Goal: Task Accomplishment & Management: Manage account settings

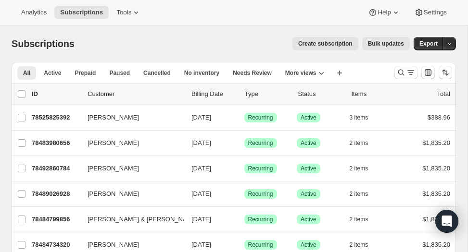
click at [333, 46] on span "Create subscription" at bounding box center [325, 44] width 54 height 8
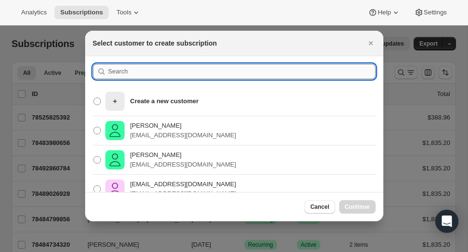
click at [119, 75] on input ":rc:" at bounding box center [241, 71] width 267 height 15
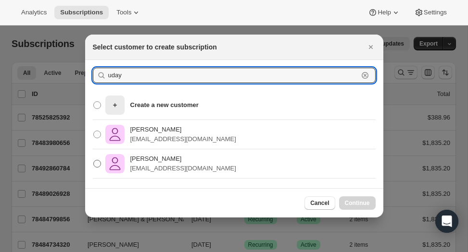
type input "uday"
click at [147, 162] on p "[PERSON_NAME]" at bounding box center [183, 159] width 106 height 10
click at [94, 161] on input "Uday Poonamallee [EMAIL_ADDRESS][DOMAIN_NAME]" at bounding box center [93, 160] width 0 height 0
radio input "true"
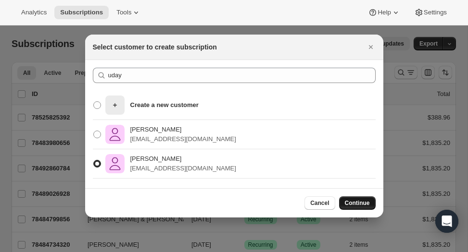
click at [350, 201] on span "Continue" at bounding box center [357, 204] width 25 height 8
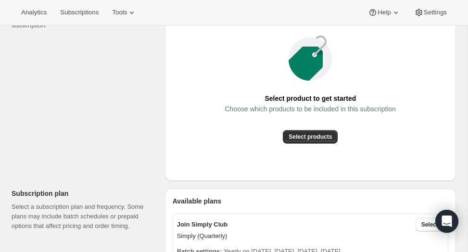
scroll to position [137, 0]
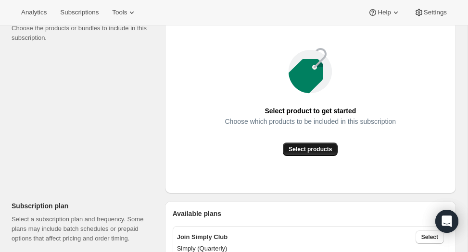
click at [319, 152] on span "Select products" at bounding box center [310, 150] width 43 height 8
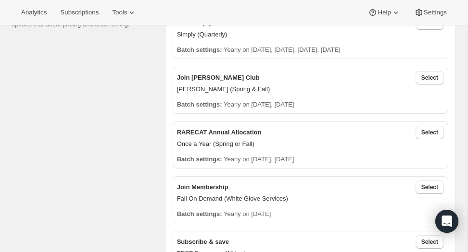
scroll to position [241, 0]
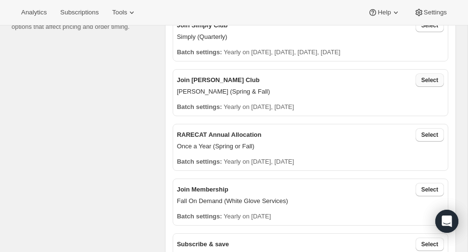
click at [428, 82] on span "Select" at bounding box center [429, 80] width 17 height 8
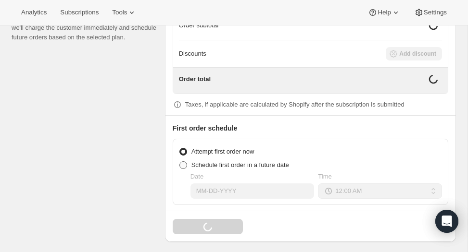
scroll to position [815, 0]
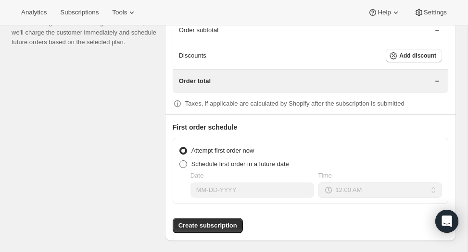
click at [185, 161] on span at bounding box center [183, 165] width 8 height 8
click at [180, 161] on input "Schedule first order in a future date" at bounding box center [179, 161] width 0 height 0
radio input "true"
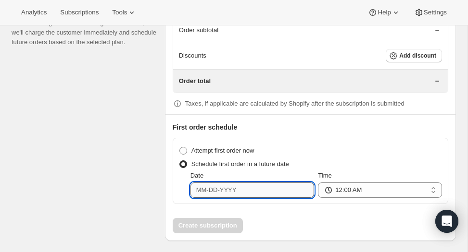
click at [222, 190] on input "Date" at bounding box center [252, 190] width 124 height 15
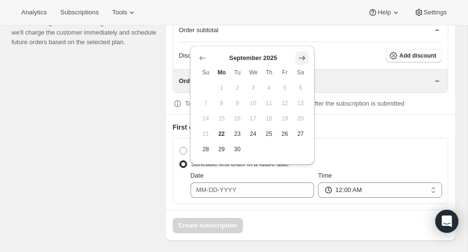
click at [303, 57] on icon "Show next month, October 2025" at bounding box center [302, 58] width 6 height 4
click at [257, 117] on button "15" at bounding box center [253, 118] width 16 height 15
type input "[DATE]"
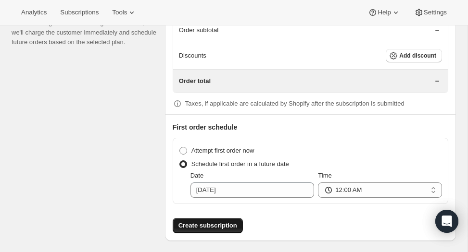
click at [224, 221] on span "Create subscription" at bounding box center [207, 226] width 59 height 10
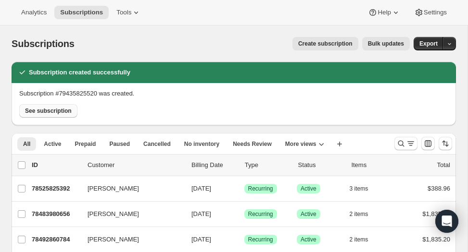
click at [52, 115] on button "See subscription" at bounding box center [48, 110] width 58 height 13
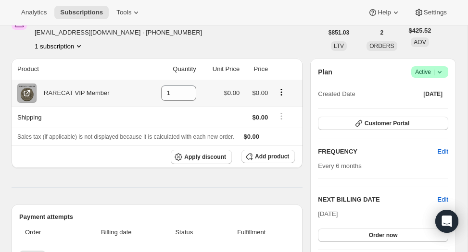
scroll to position [56, 0]
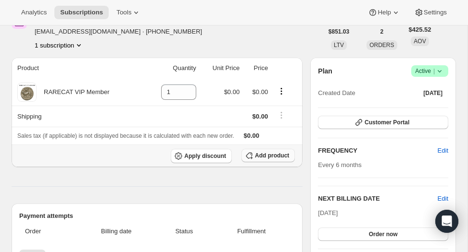
click at [257, 156] on span "Add product" at bounding box center [272, 156] width 34 height 8
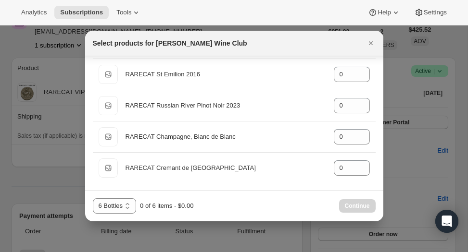
scroll to position [0, 0]
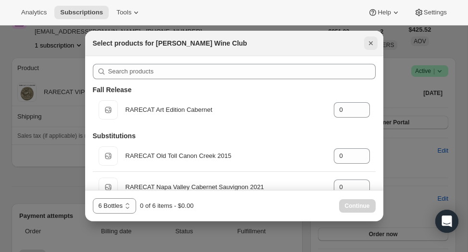
click at [369, 42] on icon "Close" at bounding box center [370, 43] width 4 height 4
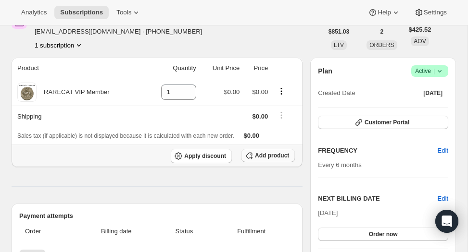
click at [271, 155] on span "Add product" at bounding box center [272, 156] width 34 height 8
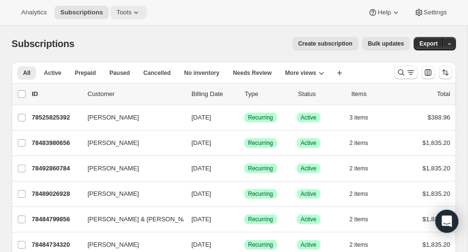
click at [141, 10] on icon at bounding box center [136, 13] width 10 height 10
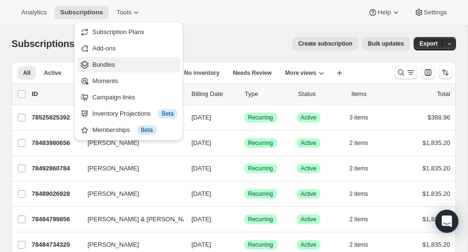
click at [114, 64] on span "Bundles" at bounding box center [103, 64] width 23 height 7
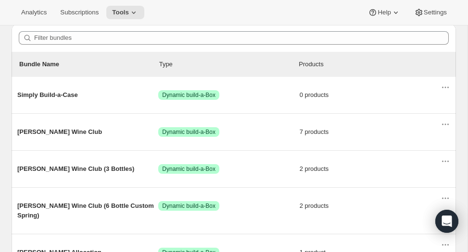
scroll to position [100, 0]
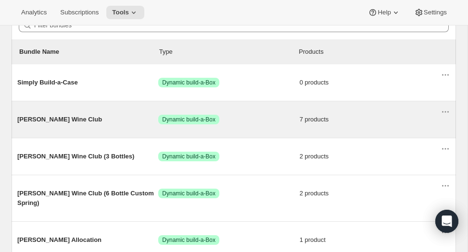
click at [48, 120] on span "[PERSON_NAME] Wine Club" at bounding box center [87, 120] width 141 height 10
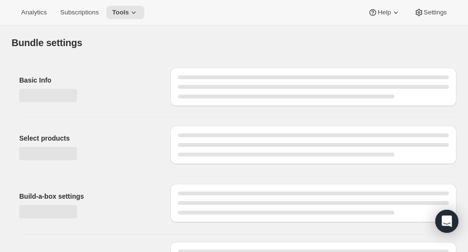
type input "[PERSON_NAME] Wine Club"
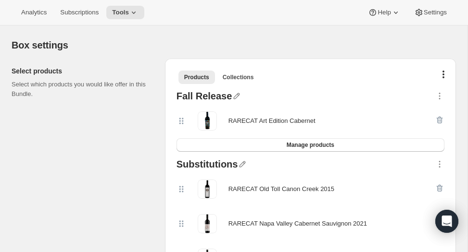
scroll to position [188, 0]
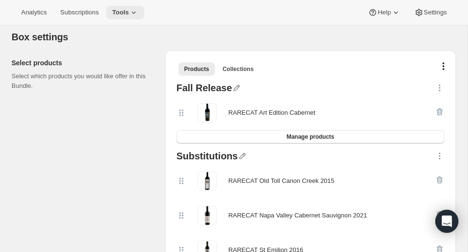
click at [143, 8] on button "Tools" at bounding box center [125, 12] width 38 height 13
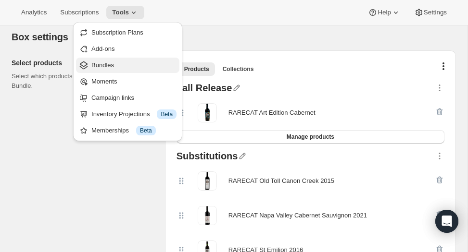
click at [112, 65] on span "Bundles" at bounding box center [102, 65] width 23 height 7
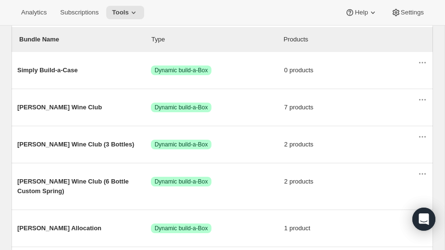
scroll to position [114, 0]
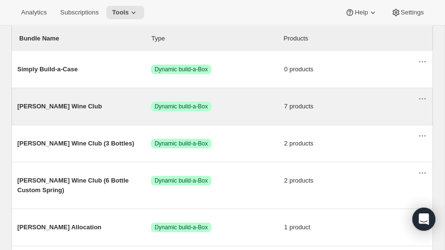
click at [48, 105] on span "[PERSON_NAME] Wine Club" at bounding box center [84, 106] width 134 height 10
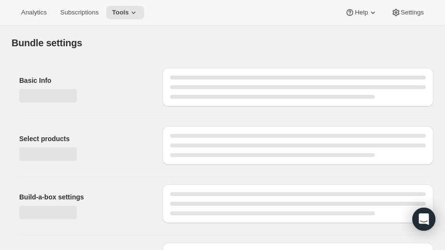
type input "[PERSON_NAME] Wine Club"
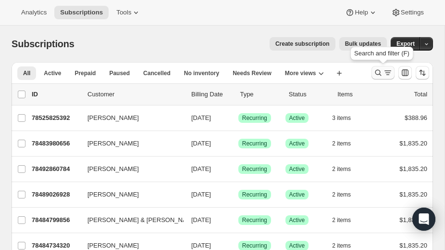
click at [380, 71] on icon "Search and filter results" at bounding box center [379, 73] width 10 height 10
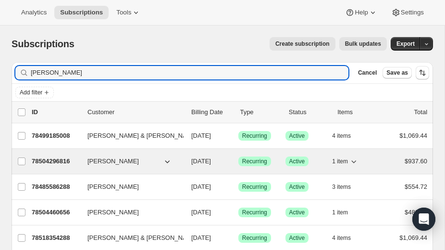
type input "[PERSON_NAME]"
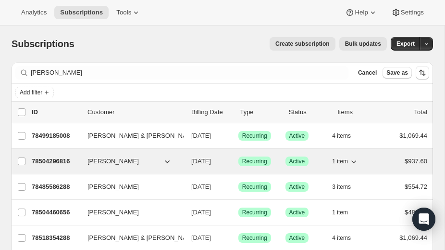
click at [56, 159] on p "78504296816" at bounding box center [56, 161] width 48 height 10
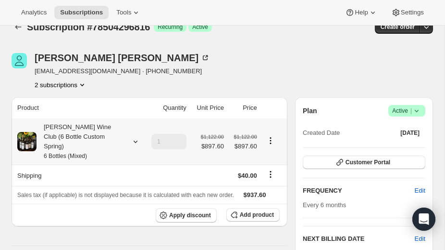
scroll to position [22, 0]
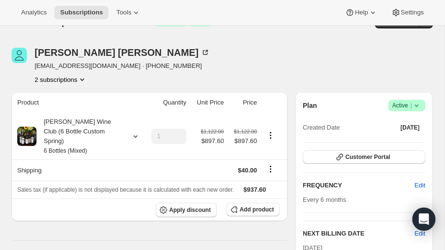
click at [180, 48] on div "[PERSON_NAME] [EMAIL_ADDRESS][DOMAIN_NAME] · [PHONE_NUMBER] 2 subscriptions" at bounding box center [159, 66] width 295 height 37
click at [139, 14] on icon at bounding box center [136, 13] width 10 height 10
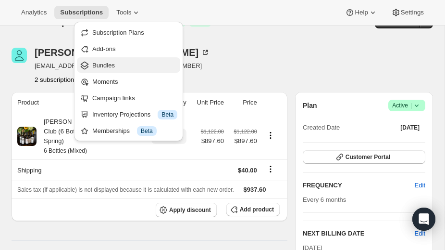
click at [111, 65] on span "Bundles" at bounding box center [103, 65] width 23 height 7
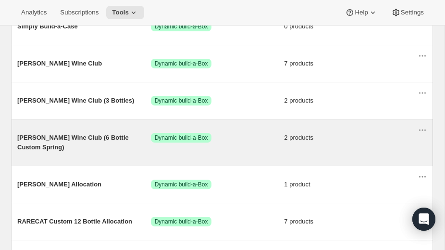
scroll to position [158, 0]
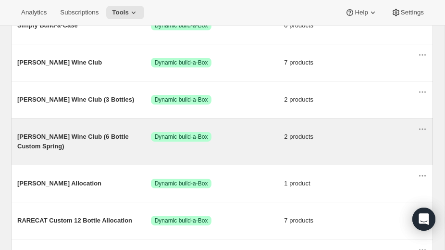
click at [57, 137] on span "[PERSON_NAME] Wine Club (6 Bottle Custom Spring)" at bounding box center [84, 141] width 134 height 19
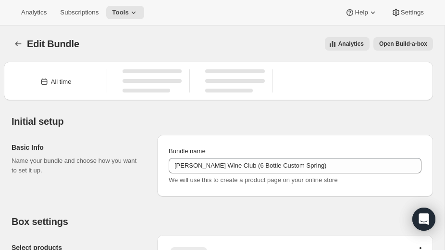
type input "[PERSON_NAME] Wine Club (6 Bottle Custom Spring)"
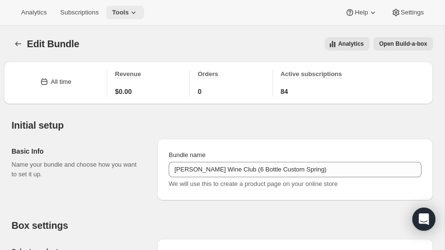
click at [138, 8] on icon at bounding box center [134, 13] width 10 height 10
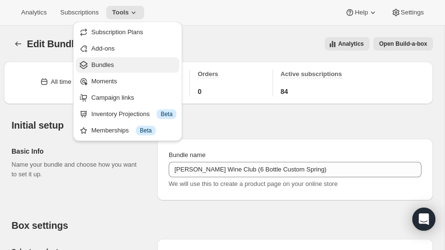
click at [107, 64] on span "Bundles" at bounding box center [102, 64] width 23 height 7
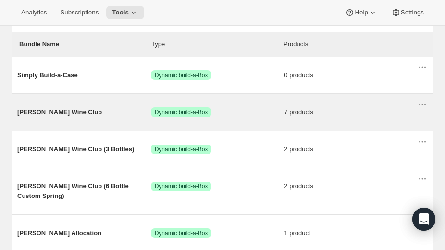
scroll to position [111, 0]
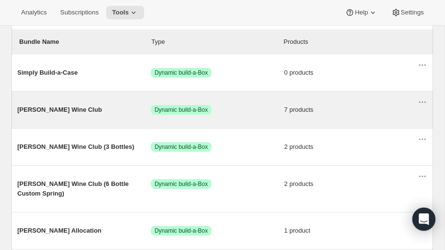
click at [48, 110] on span "[PERSON_NAME] Wine Club" at bounding box center [84, 110] width 134 height 10
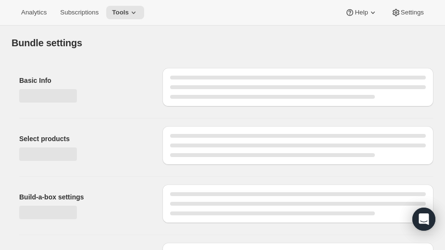
type input "[PERSON_NAME] Wine Club"
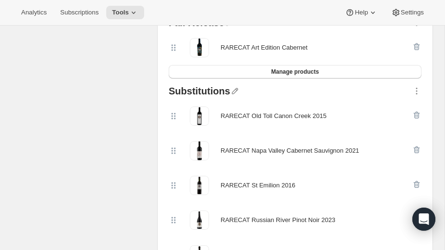
scroll to position [255, 0]
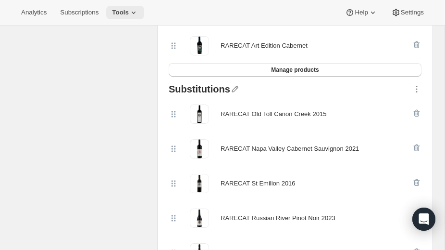
click at [138, 14] on icon at bounding box center [134, 13] width 10 height 10
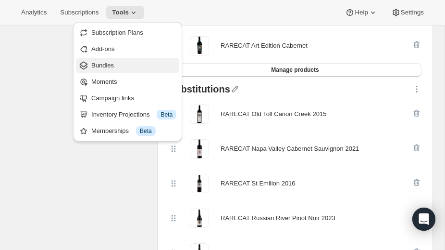
click at [111, 64] on span "Bundles" at bounding box center [102, 65] width 23 height 7
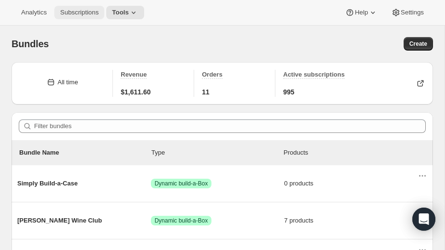
click at [83, 13] on span "Subscriptions" at bounding box center [79, 13] width 38 height 8
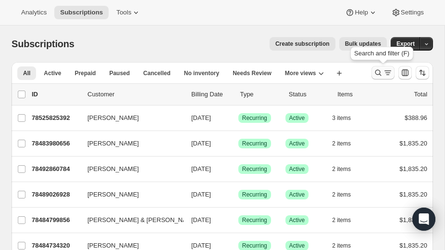
click at [377, 71] on icon "Search and filter results" at bounding box center [379, 73] width 10 height 10
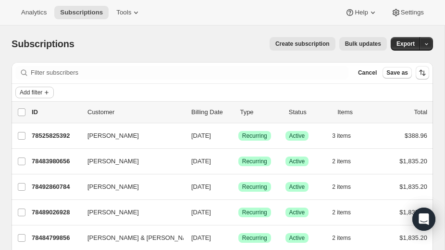
click at [38, 92] on span "Add filter" at bounding box center [31, 92] width 23 height 8
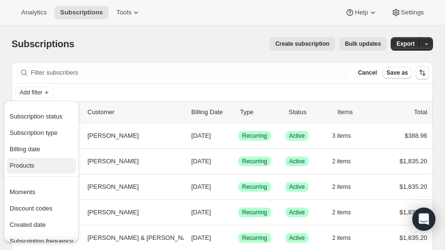
click at [25, 168] on span "Products" at bounding box center [22, 165] width 25 height 7
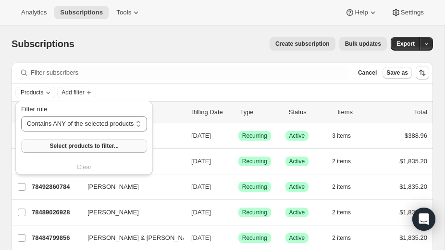
click at [68, 149] on span "Select products to filter..." at bounding box center [84, 146] width 69 height 8
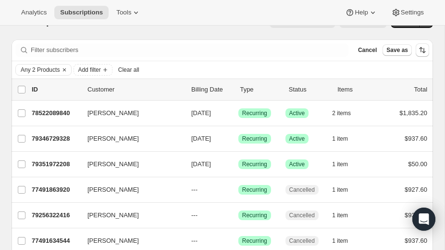
scroll to position [22, 0]
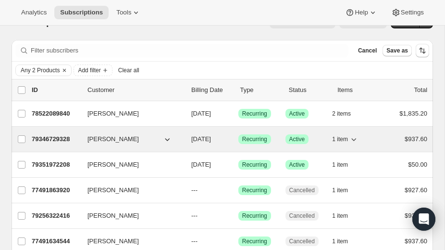
click at [63, 137] on p "79346729328" at bounding box center [56, 139] width 48 height 10
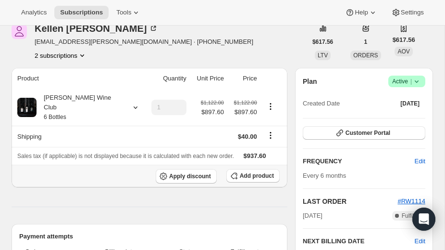
scroll to position [45, 0]
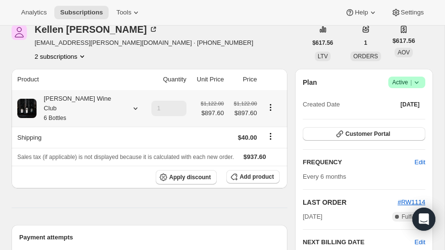
click at [69, 100] on div "[PERSON_NAME] Wine Club 6 Bottles" at bounding box center [80, 108] width 87 height 29
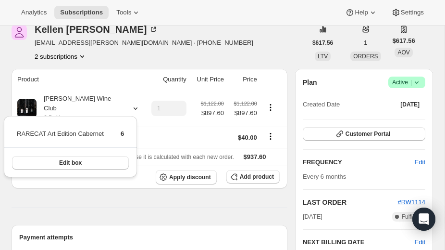
click at [193, 32] on div "[PERSON_NAME] [PERSON_NAME][EMAIL_ADDRESS][PERSON_NAME][DOMAIN_NAME] · [PHONE_N…" at bounding box center [159, 43] width 295 height 37
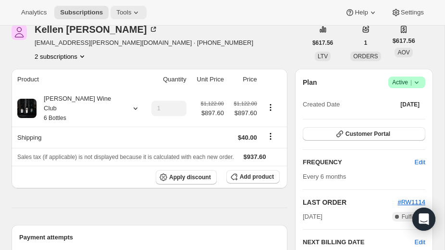
click at [140, 13] on icon at bounding box center [136, 13] width 10 height 10
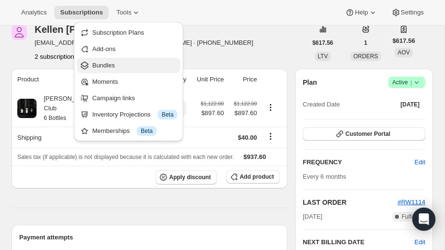
click at [109, 64] on span "Bundles" at bounding box center [103, 65] width 23 height 7
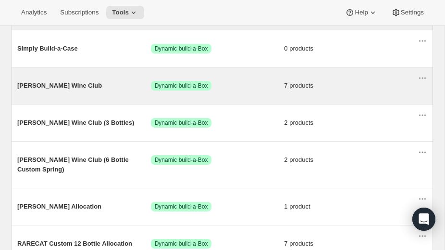
scroll to position [139, 0]
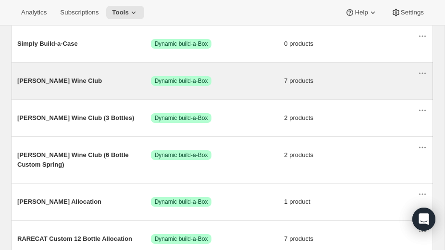
click at [61, 80] on span "[PERSON_NAME] Wine Club" at bounding box center [84, 81] width 134 height 10
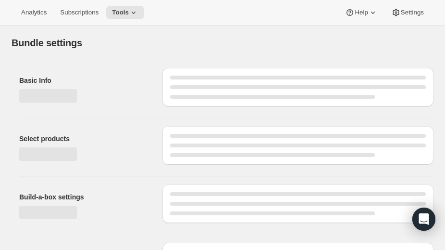
type input "[PERSON_NAME] Wine Club"
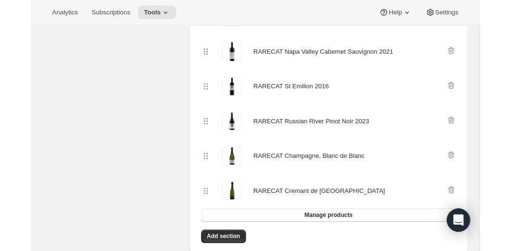
scroll to position [349, 0]
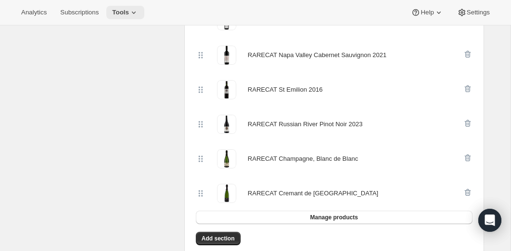
click at [137, 14] on icon at bounding box center [134, 13] width 10 height 10
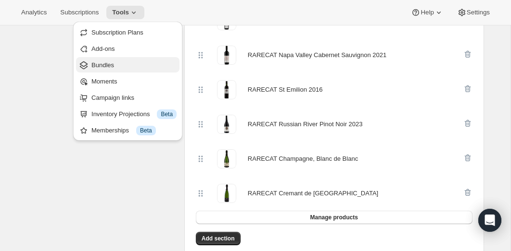
click at [111, 63] on span "Bundles" at bounding box center [102, 65] width 23 height 7
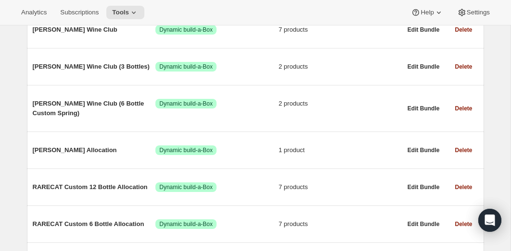
scroll to position [191, 0]
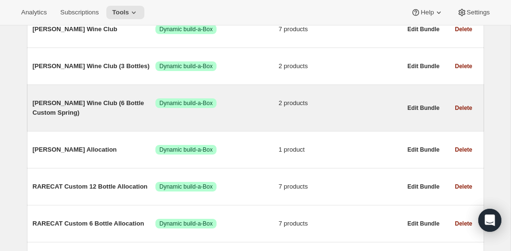
click at [74, 102] on span "[PERSON_NAME] Wine Club (6 Bottle Custom Spring)" at bounding box center [94, 108] width 123 height 19
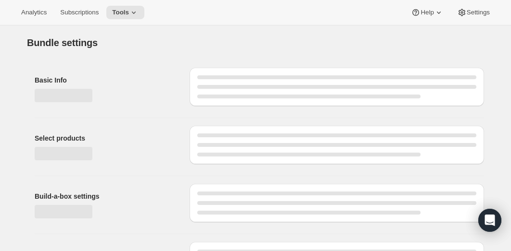
type input "[PERSON_NAME] Wine Club (6 Bottle Custom Spring)"
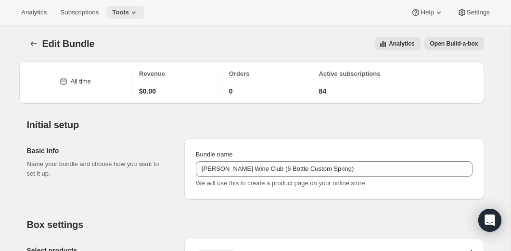
click at [136, 12] on icon at bounding box center [134, 13] width 4 height 2
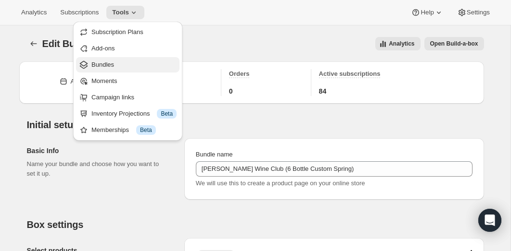
click at [106, 62] on span "Bundles" at bounding box center [102, 64] width 23 height 7
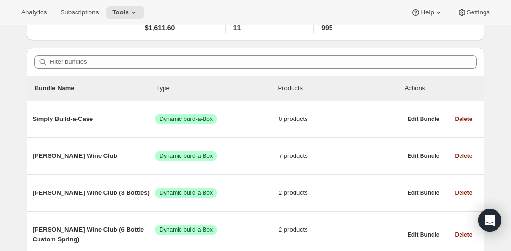
scroll to position [164, 0]
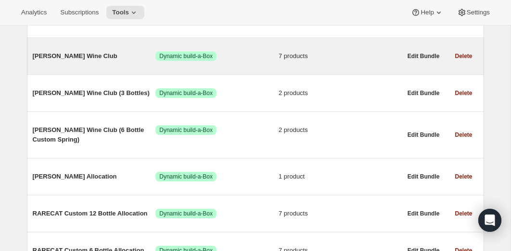
click at [69, 57] on span "[PERSON_NAME] Wine Club" at bounding box center [94, 56] width 123 height 10
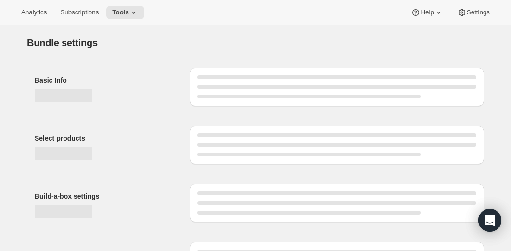
type input "[PERSON_NAME] Wine Club"
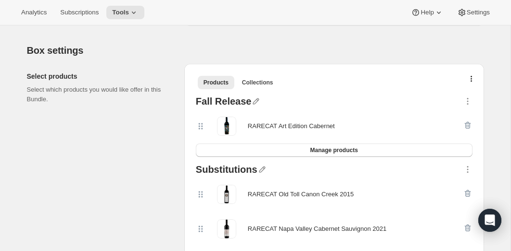
scroll to position [181, 0]
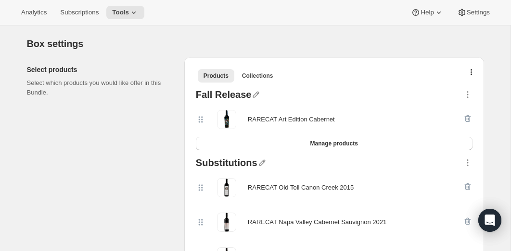
click at [466, 118] on div at bounding box center [468, 119] width 10 height 19
click at [466, 117] on div at bounding box center [468, 119] width 10 height 19
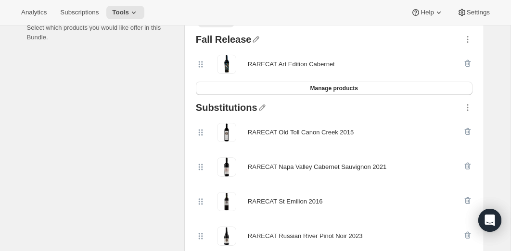
scroll to position [237, 0]
click at [253, 37] on icon "button" at bounding box center [256, 39] width 10 height 10
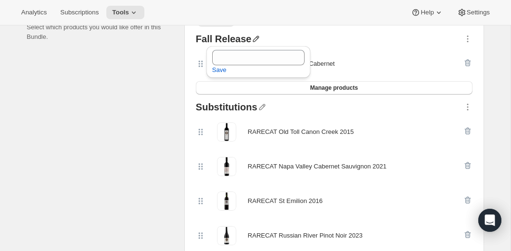
click at [334, 45] on div at bounding box center [356, 40] width 211 height 13
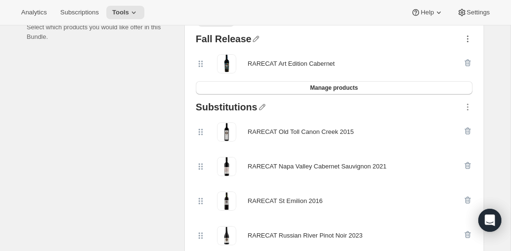
click at [467, 40] on icon "button" at bounding box center [468, 39] width 10 height 10
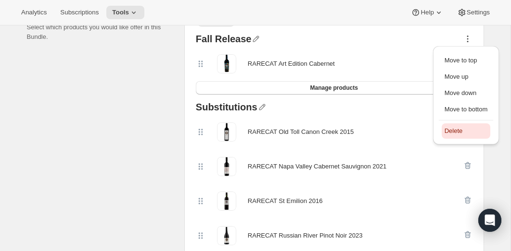
click at [451, 130] on span "Delete" at bounding box center [453, 130] width 18 height 7
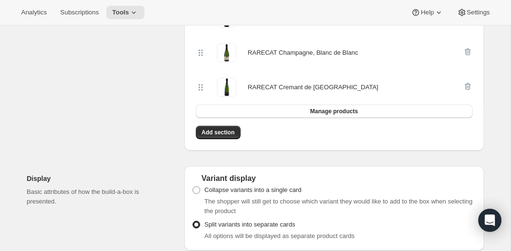
scroll to position [372, 0]
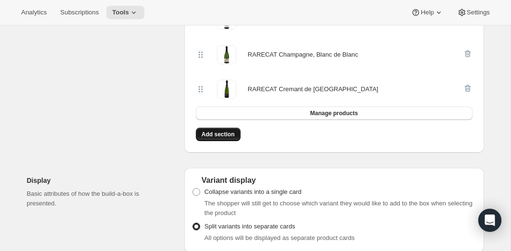
click at [212, 134] on span "Add section" at bounding box center [217, 135] width 33 height 8
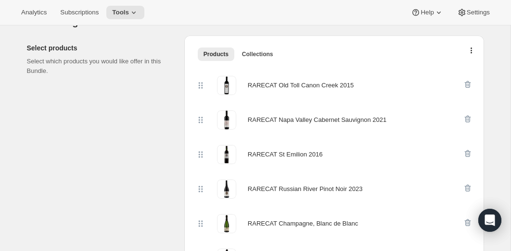
scroll to position [202, 0]
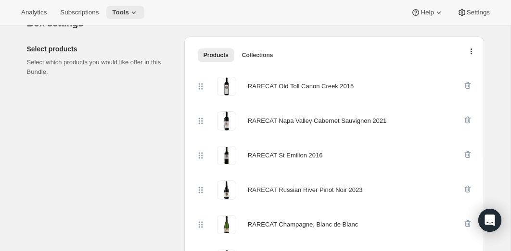
click at [138, 13] on icon at bounding box center [134, 13] width 10 height 10
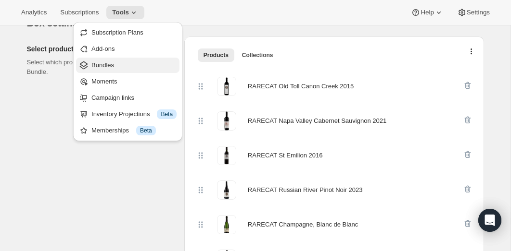
click at [109, 67] on span "Bundles" at bounding box center [102, 65] width 23 height 7
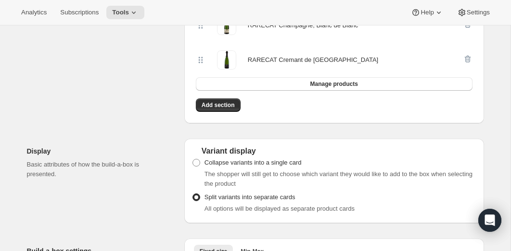
scroll to position [444, 0]
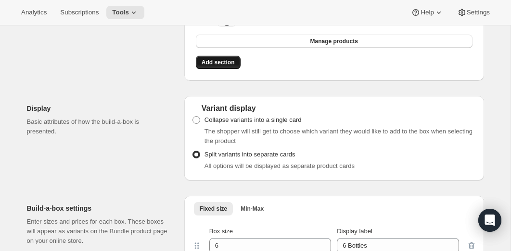
click at [212, 63] on span "Add section" at bounding box center [217, 63] width 33 height 8
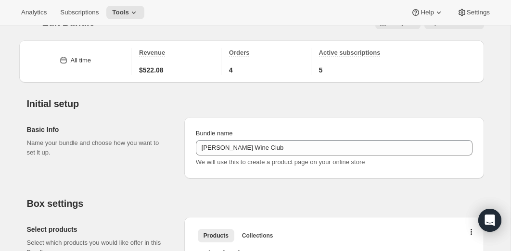
scroll to position [18, 0]
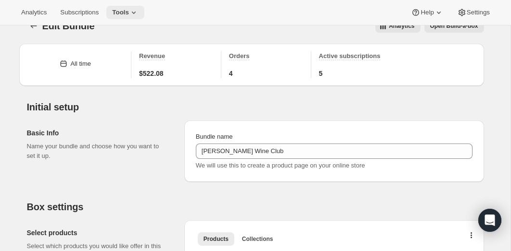
click at [138, 9] on icon at bounding box center [134, 13] width 10 height 10
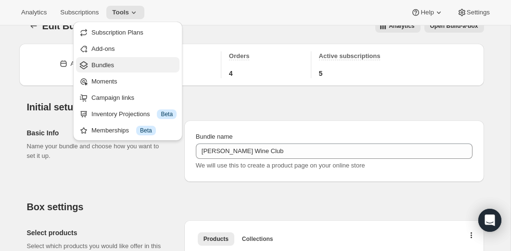
click at [111, 70] on span "Bundles" at bounding box center [133, 66] width 85 height 10
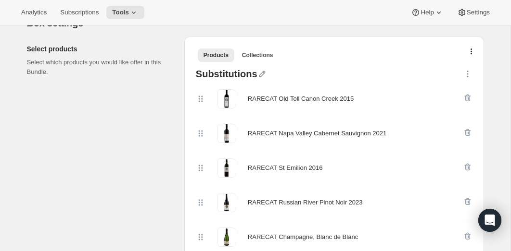
scroll to position [195, 0]
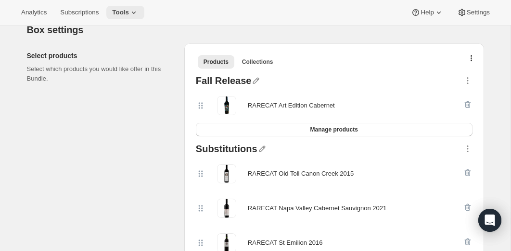
click at [138, 12] on icon at bounding box center [134, 13] width 10 height 10
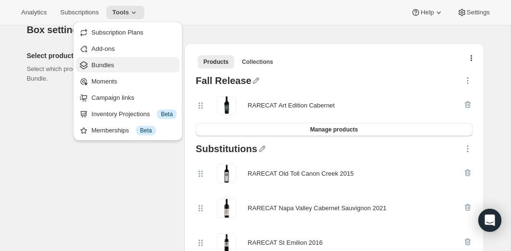
click at [98, 66] on span "Bundles" at bounding box center [102, 65] width 23 height 7
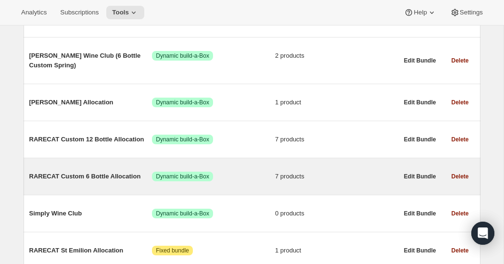
scroll to position [238, 0]
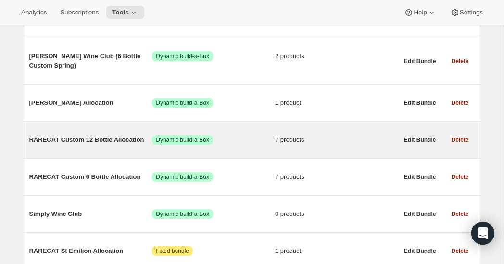
click at [70, 142] on span "RARECAT Custom 12 Bottle Allocation" at bounding box center [90, 140] width 123 height 10
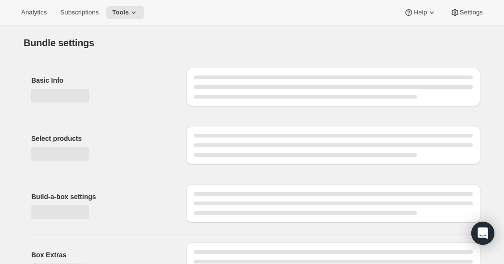
type input "[PERSON_NAME] Wine Club"
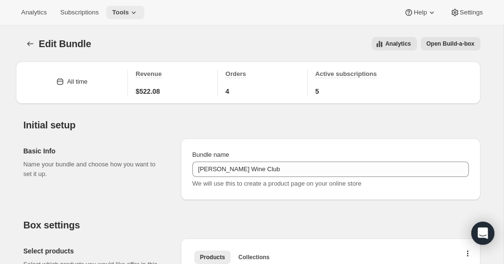
click at [136, 12] on icon at bounding box center [134, 13] width 10 height 10
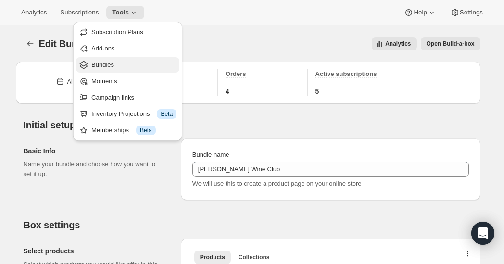
click at [103, 66] on span "Bundles" at bounding box center [102, 64] width 23 height 7
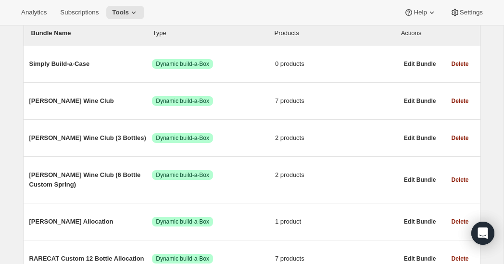
scroll to position [125, 0]
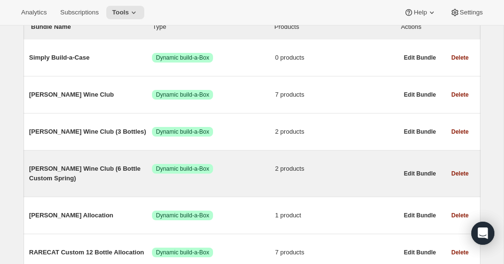
click at [50, 169] on span "[PERSON_NAME] Wine Club (6 Bottle Custom Spring)" at bounding box center [90, 173] width 123 height 19
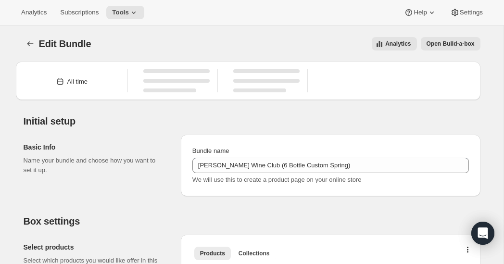
type input "[PERSON_NAME] Wine Club (6 Bottle Custom Spring)"
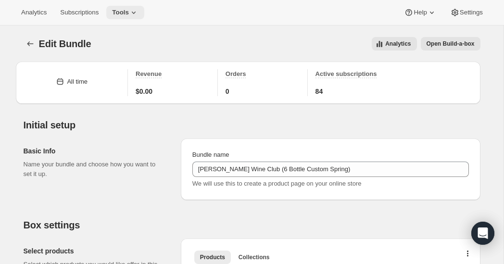
click at [138, 11] on icon at bounding box center [134, 13] width 10 height 10
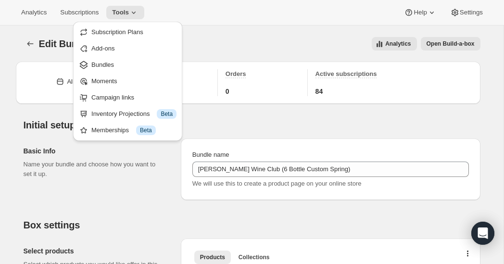
click at [236, 27] on div "Edit Bundle. This page is ready Edit Bundle Analytics Open Build-a-box More act…" at bounding box center [252, 43] width 457 height 37
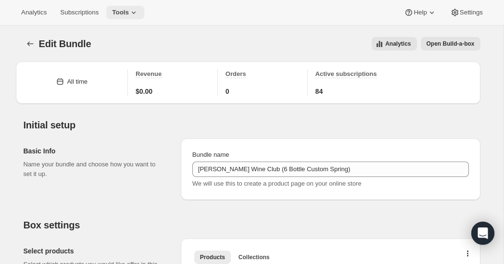
click at [136, 12] on icon at bounding box center [134, 13] width 4 height 2
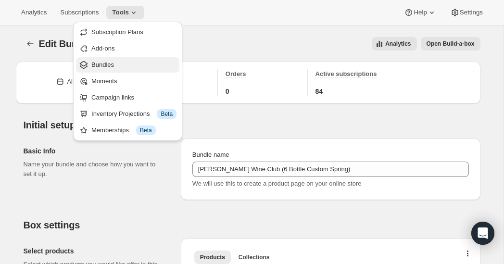
click at [112, 64] on span "Bundles" at bounding box center [102, 64] width 23 height 7
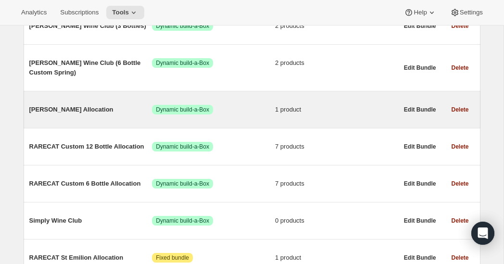
scroll to position [235, 0]
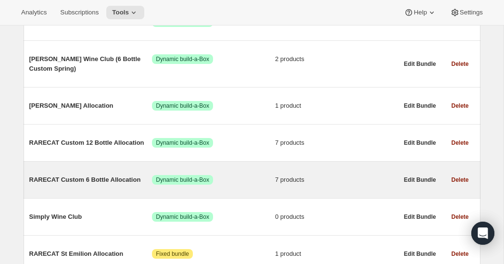
click at [61, 181] on span "RARECAT Custom 6 Bottle Allocation" at bounding box center [90, 180] width 123 height 10
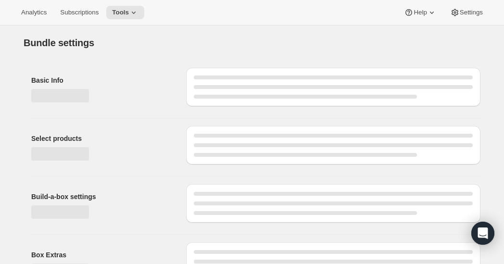
type input "RARECAT Custom 6 Bottle Allocation"
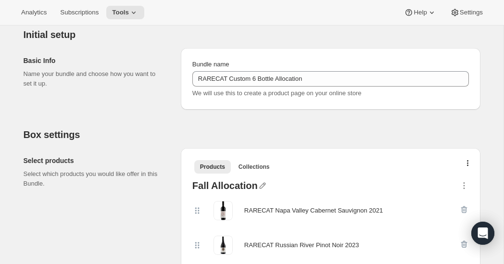
scroll to position [78, 0]
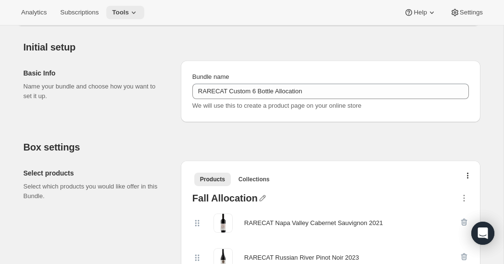
click at [137, 10] on icon at bounding box center [134, 13] width 10 height 10
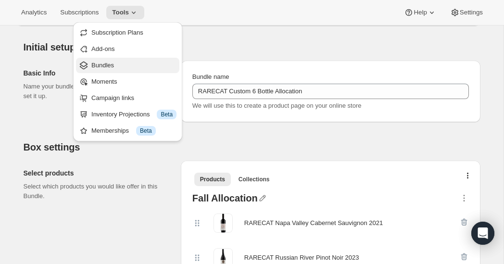
click at [105, 66] on span "Bundles" at bounding box center [102, 65] width 23 height 7
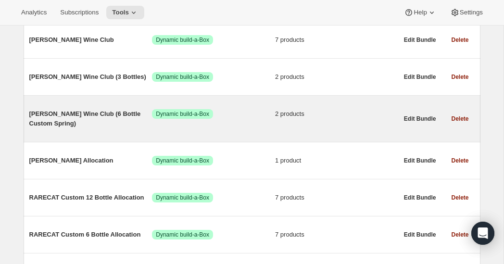
scroll to position [200, 0]
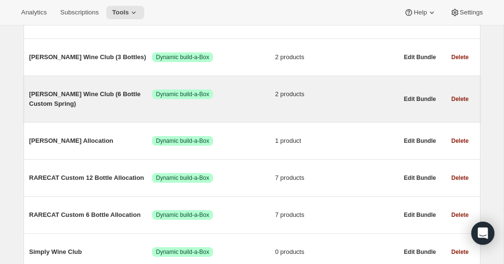
click at [62, 98] on span "[PERSON_NAME] Wine Club (6 Bottle Custom Spring)" at bounding box center [90, 98] width 123 height 19
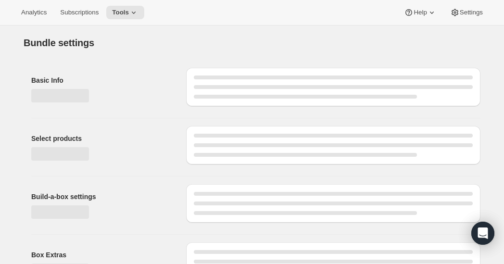
type input "[PERSON_NAME] Wine Club (6 Bottle Custom Spring)"
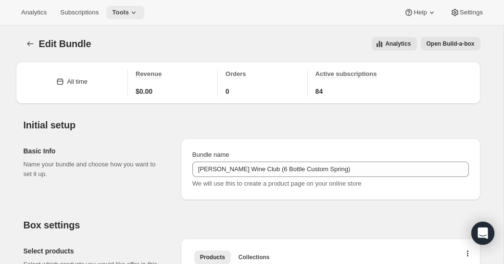
click at [138, 11] on icon at bounding box center [134, 13] width 10 height 10
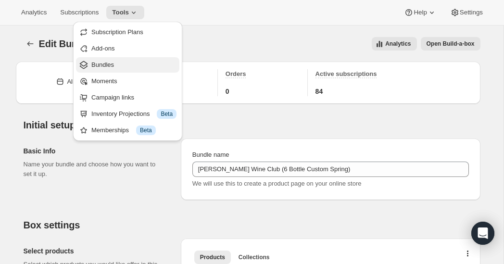
click at [106, 67] on span "Bundles" at bounding box center [102, 64] width 23 height 7
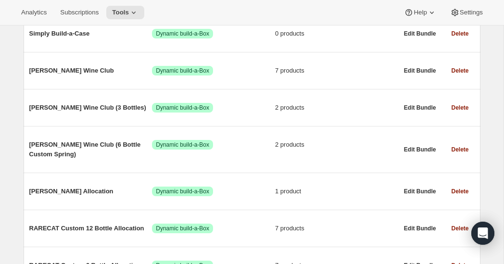
scroll to position [150, 0]
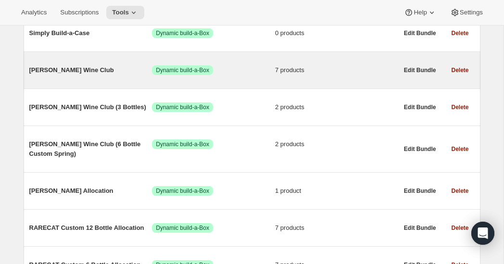
click at [52, 70] on span "[PERSON_NAME] Wine Club" at bounding box center [90, 70] width 123 height 10
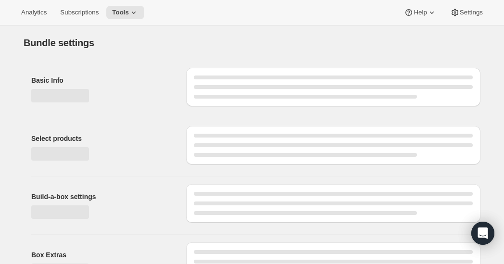
type input "[PERSON_NAME] Wine Club"
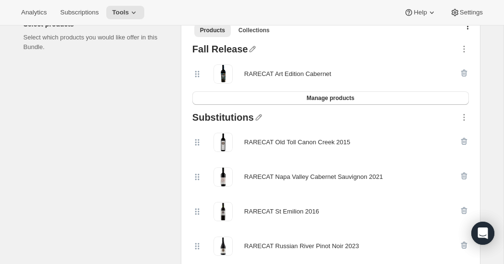
scroll to position [223, 0]
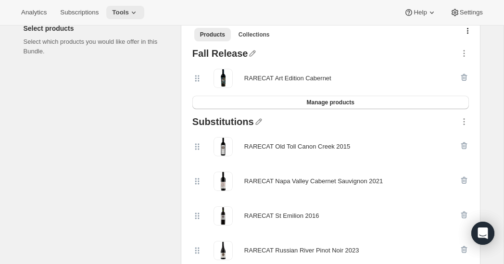
click at [136, 11] on icon at bounding box center [134, 13] width 10 height 10
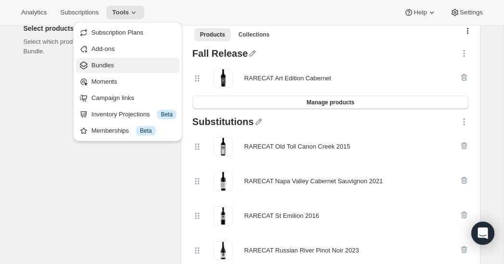
click at [101, 69] on span "Bundles" at bounding box center [133, 66] width 85 height 10
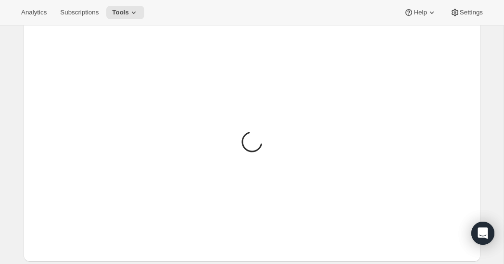
scroll to position [174, 0]
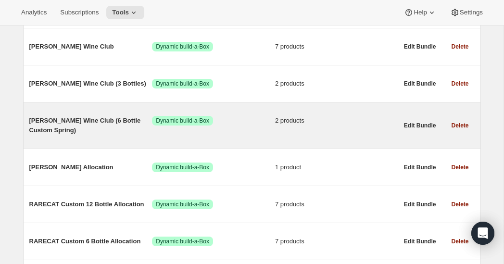
click at [78, 121] on span "[PERSON_NAME] Wine Club (6 Bottle Custom Spring)" at bounding box center [90, 125] width 123 height 19
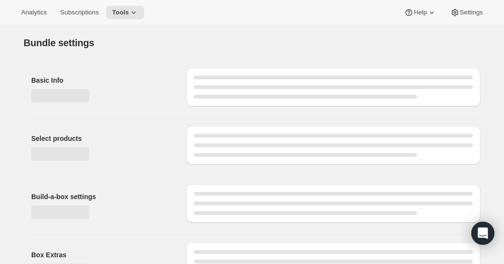
type input "[PERSON_NAME] Wine Club (6 Bottle Custom Spring)"
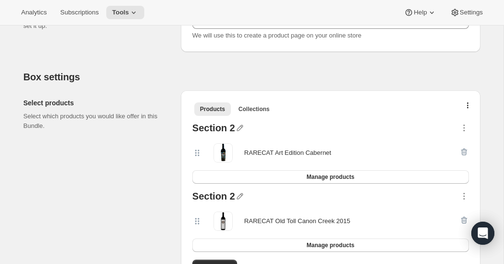
scroll to position [50, 0]
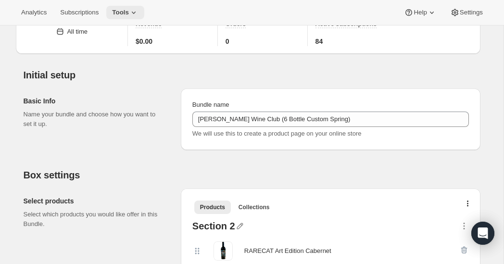
click at [136, 10] on icon at bounding box center [134, 13] width 10 height 10
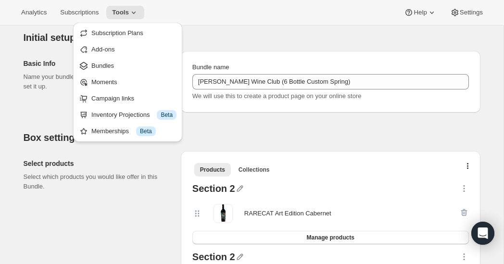
scroll to position [89, 0]
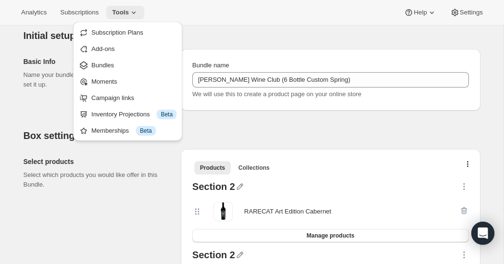
click at [138, 14] on icon at bounding box center [134, 13] width 10 height 10
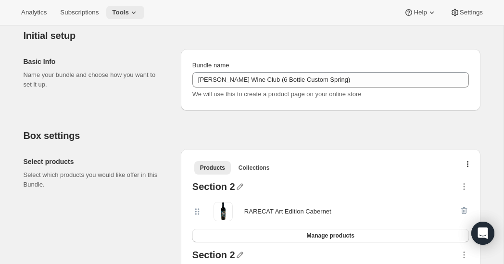
click at [138, 10] on icon at bounding box center [134, 13] width 10 height 10
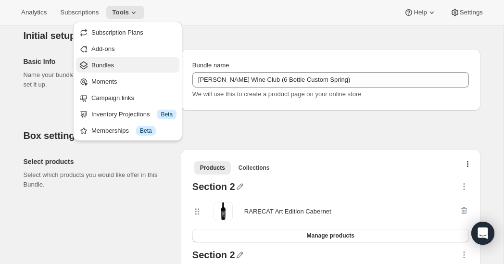
click at [103, 63] on span "Bundles" at bounding box center [102, 65] width 23 height 7
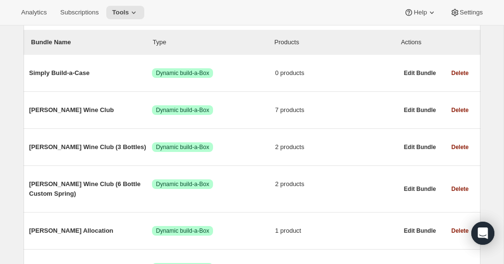
scroll to position [120, 0]
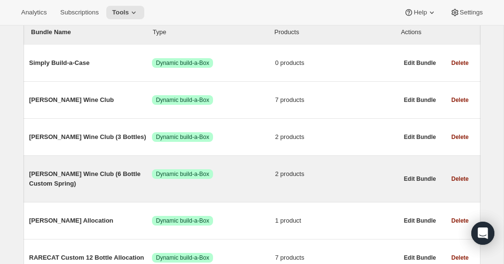
click at [72, 174] on span "[PERSON_NAME] Wine Club (6 Bottle Custom Spring)" at bounding box center [90, 178] width 123 height 19
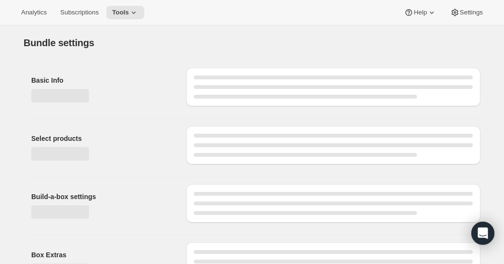
type input "[PERSON_NAME] Wine Club (6 Bottle Custom Spring)"
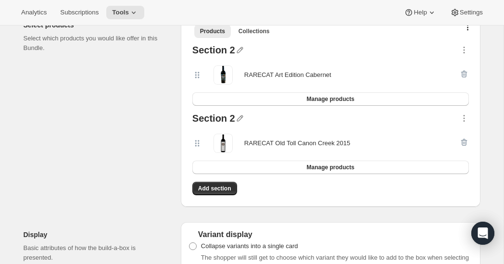
scroll to position [234, 0]
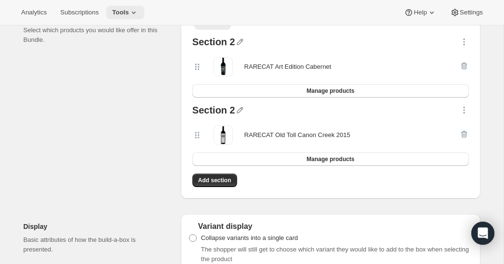
click at [138, 13] on icon at bounding box center [134, 13] width 10 height 10
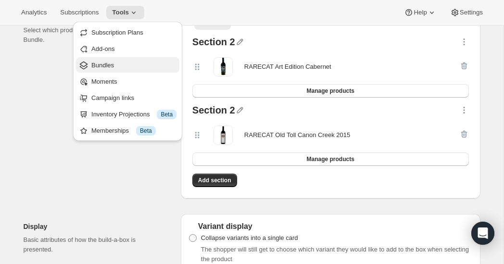
click at [115, 63] on span "Bundles" at bounding box center [133, 66] width 85 height 10
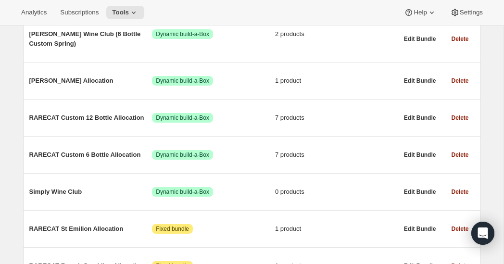
scroll to position [262, 0]
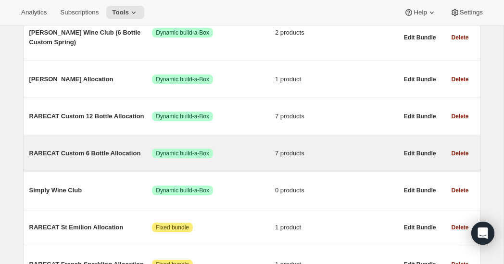
click at [106, 155] on span "RARECAT Custom 6 Bottle Allocation" at bounding box center [90, 154] width 123 height 10
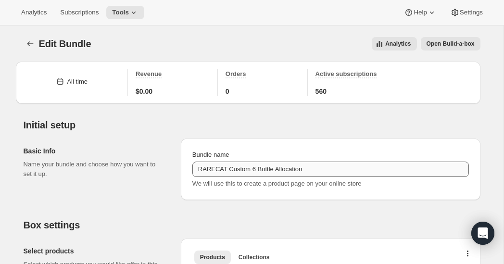
type input "RARECAT Custom 6 Bottle Allocation"
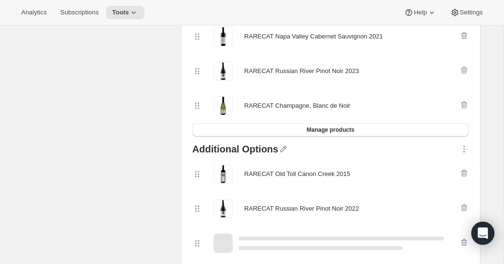
scroll to position [260, 0]
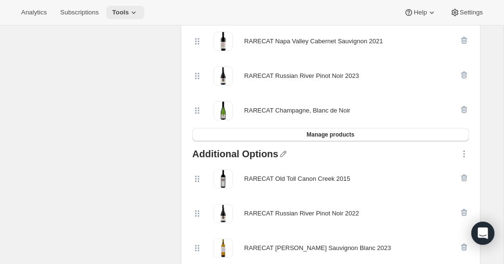
click at [138, 11] on icon at bounding box center [134, 13] width 10 height 10
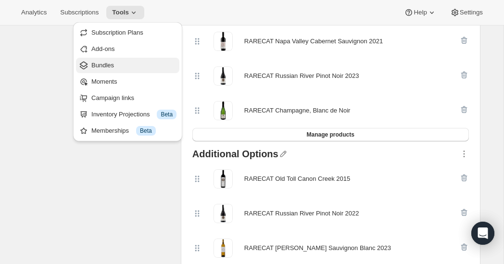
click at [109, 67] on span "Bundles" at bounding box center [102, 65] width 23 height 7
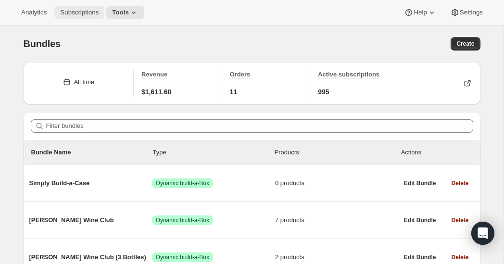
click at [89, 12] on span "Subscriptions" at bounding box center [79, 13] width 38 height 8
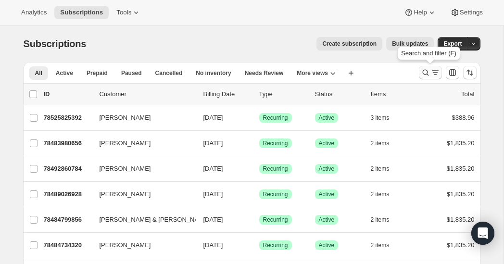
click at [423, 74] on icon "Search and filter results" at bounding box center [426, 73] width 10 height 10
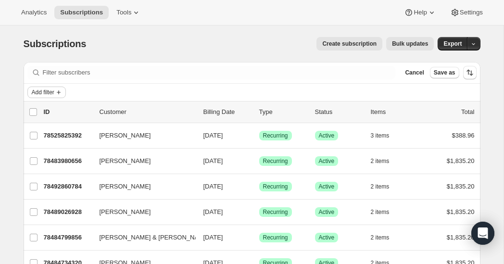
click at [41, 90] on span "Add filter" at bounding box center [43, 92] width 23 height 8
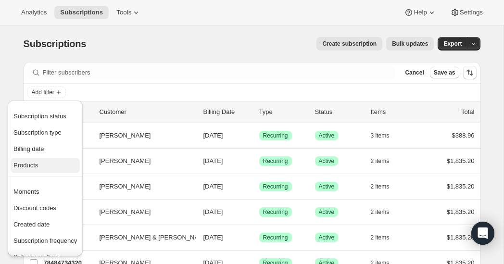
click at [35, 168] on span "Products" at bounding box center [25, 165] width 25 height 7
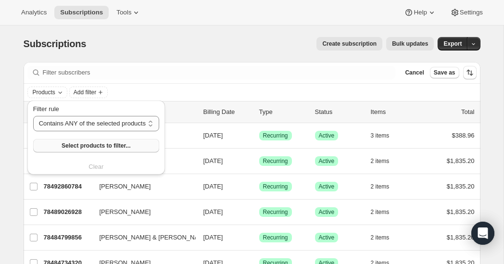
click at [123, 143] on span "Select products to filter..." at bounding box center [96, 146] width 69 height 8
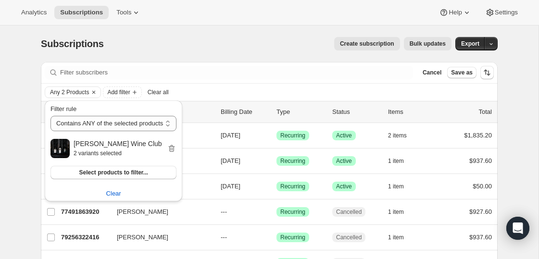
click at [309, 56] on div "Subscriptions. This page is ready Subscriptions Create subscription Bulk update…" at bounding box center [269, 43] width 457 height 37
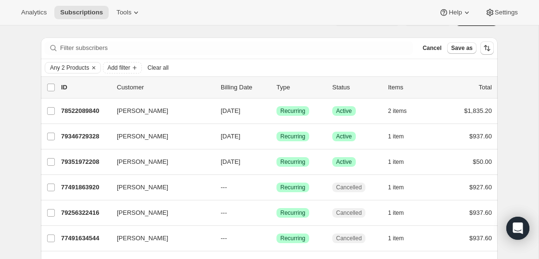
scroll to position [25, 0]
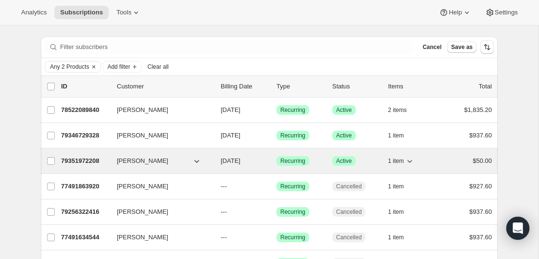
click at [80, 157] on p "79351972208" at bounding box center [85, 161] width 48 height 10
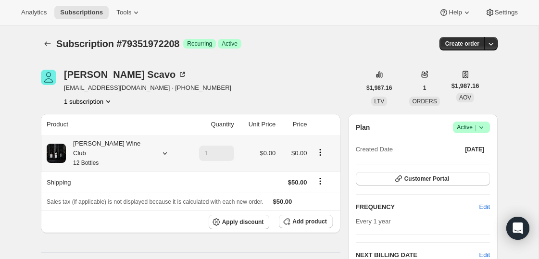
click at [160, 149] on icon at bounding box center [165, 154] width 10 height 10
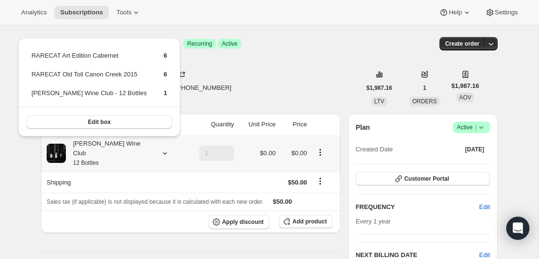
click at [103, 145] on div "[PERSON_NAME] Wine Club 12 Bottles" at bounding box center [109, 153] width 87 height 29
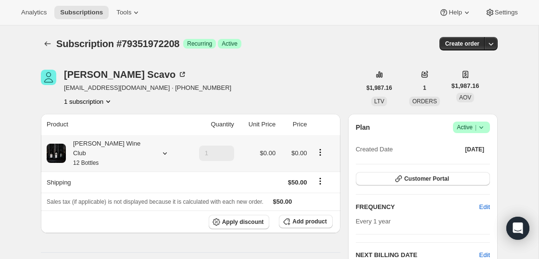
click at [103, 144] on div "[PERSON_NAME] Wine Club 12 Bottles" at bounding box center [109, 153] width 87 height 29
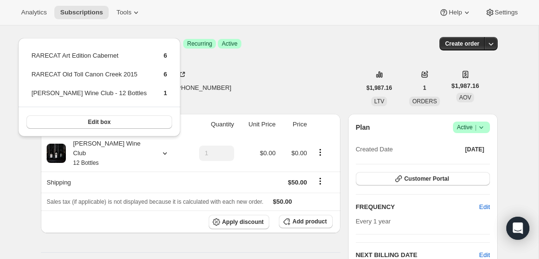
click at [234, 84] on div "[PERSON_NAME] [PERSON_NAME][EMAIL_ADDRESS][PERSON_NAME][DOMAIN_NAME] · [PHONE_N…" at bounding box center [201, 88] width 320 height 37
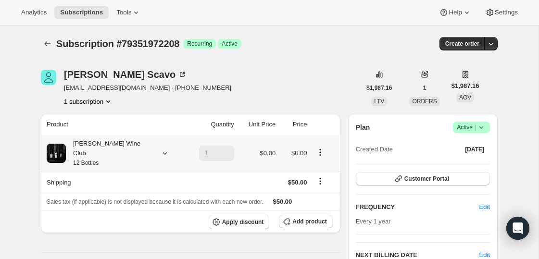
click at [97, 142] on div "[PERSON_NAME] Wine Club 12 Bottles" at bounding box center [109, 153] width 87 height 29
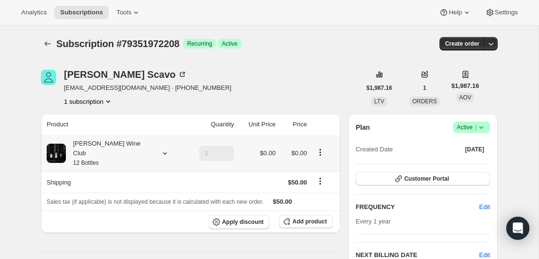
click at [115, 146] on div "[PERSON_NAME] Wine Club 12 Bottles" at bounding box center [109, 153] width 87 height 29
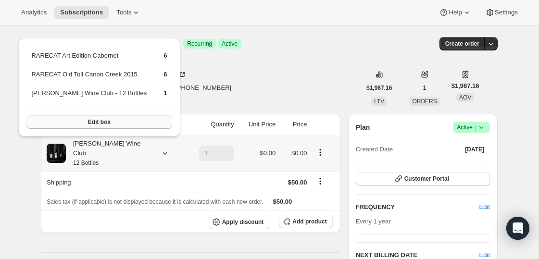
click at [100, 116] on button "Edit box" at bounding box center [98, 121] width 145 height 13
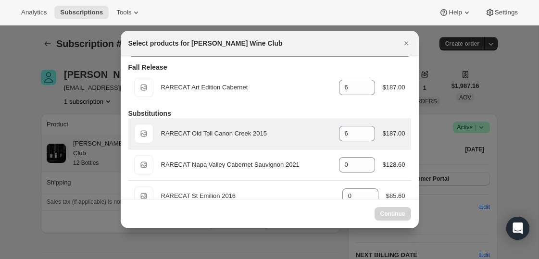
select select "gid://shopify/ProductVariant/52386189410672"
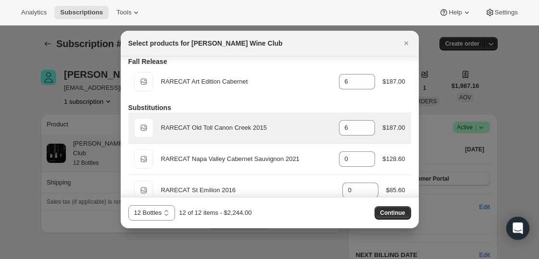
scroll to position [39, 0]
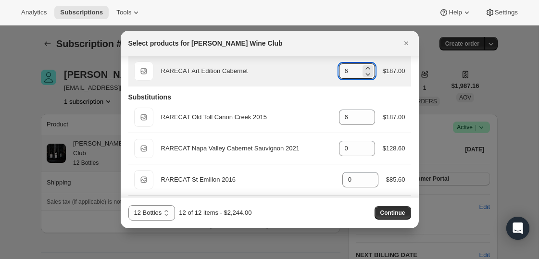
drag, startPoint x: 356, startPoint y: 70, endPoint x: 333, endPoint y: 70, distance: 23.6
click at [333, 70] on div "Default Title RARECAT Art Edition Cabernet gid://shopify/ProductVariant/5224206…" at bounding box center [269, 71] width 271 height 19
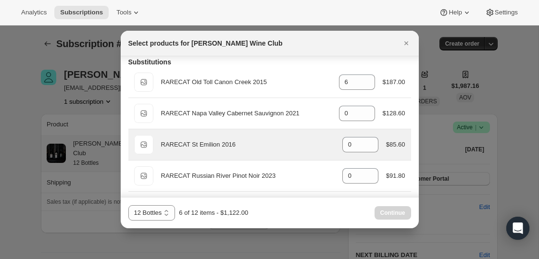
scroll to position [60, 0]
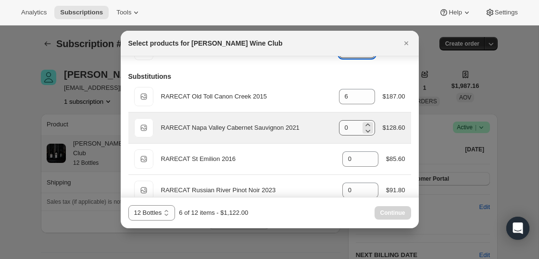
type input "0"
drag, startPoint x: 351, startPoint y: 126, endPoint x: 324, endPoint y: 126, distance: 26.4
click at [324, 126] on div "Default Title RARECAT Napa Valley Cabernet Sauvignon 2021 gid://shopify/Product…" at bounding box center [269, 127] width 271 height 19
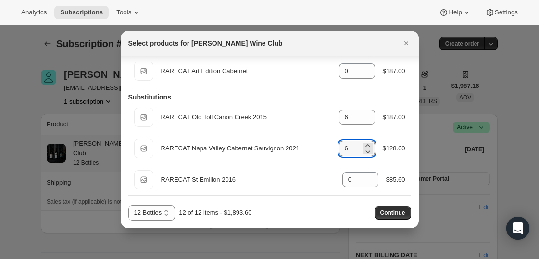
scroll to position [0, 0]
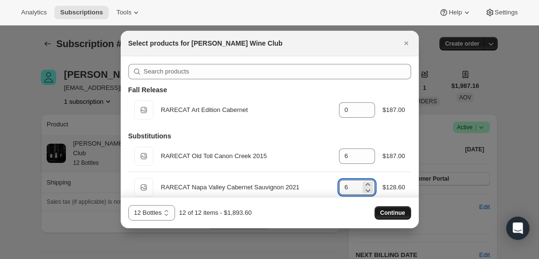
type input "6"
click at [396, 213] on span "Continue" at bounding box center [392, 213] width 25 height 8
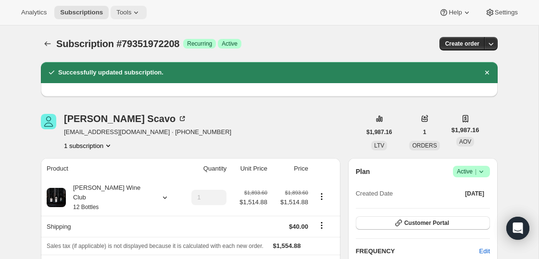
click at [136, 13] on icon at bounding box center [136, 13] width 10 height 10
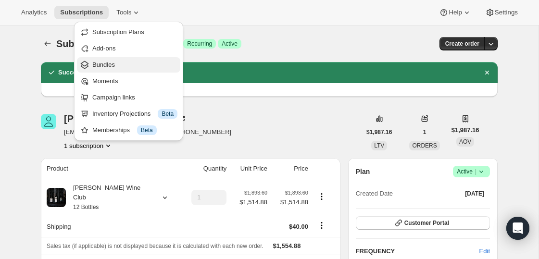
click at [101, 66] on span "Bundles" at bounding box center [103, 64] width 23 height 7
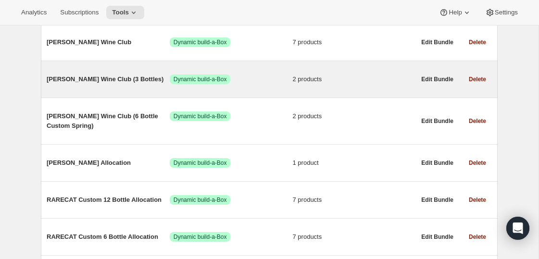
scroll to position [188, 0]
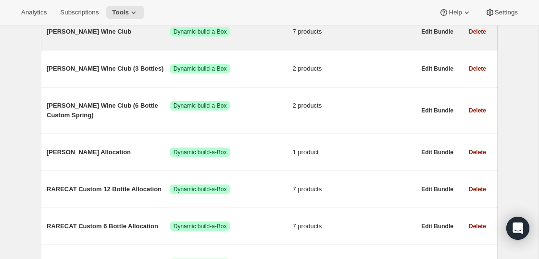
click at [83, 31] on span "[PERSON_NAME] Wine Club" at bounding box center [108, 32] width 123 height 10
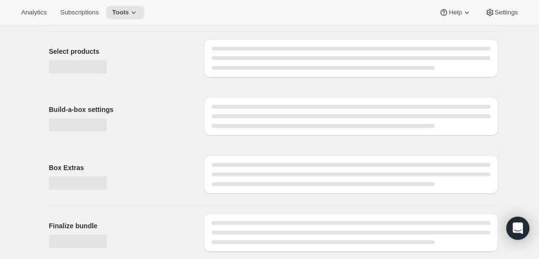
type input "[PERSON_NAME] Wine Club"
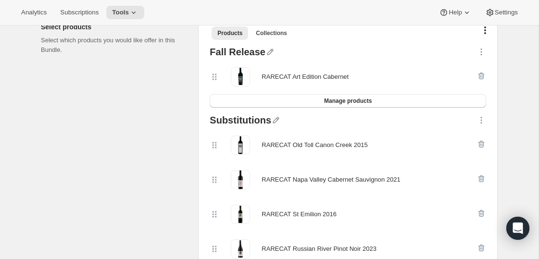
scroll to position [225, 0]
click at [319, 100] on button "Manage products" at bounding box center [348, 100] width 276 height 13
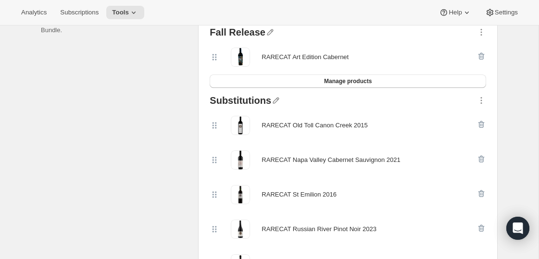
scroll to position [246, 0]
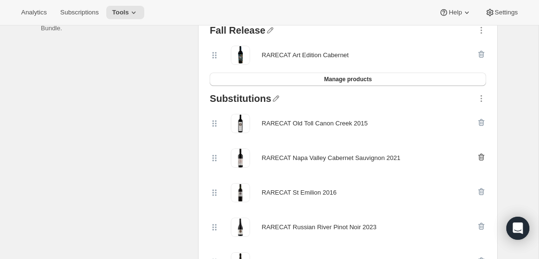
click at [467, 156] on icon "button" at bounding box center [480, 157] width 1 height 3
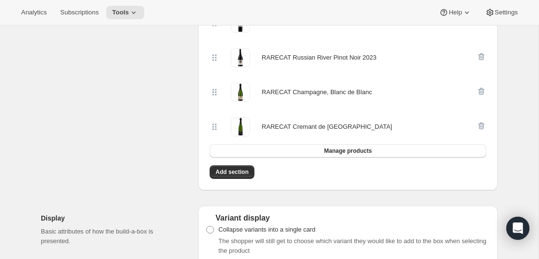
scroll to position [385, 0]
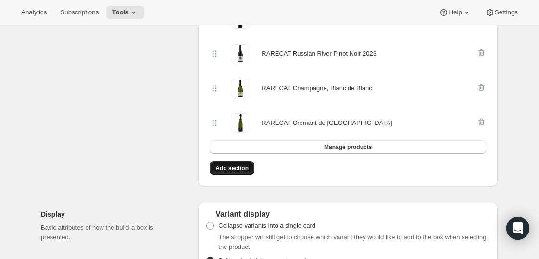
click at [240, 164] on span "Add section" at bounding box center [231, 168] width 33 height 8
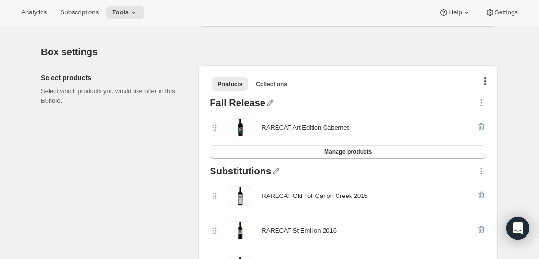
scroll to position [0, 0]
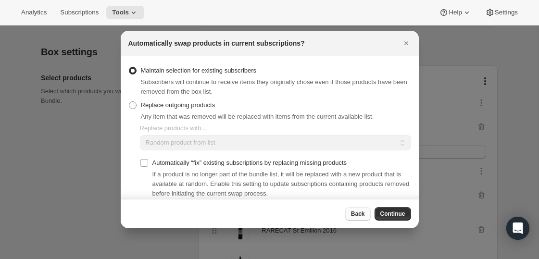
click at [356, 213] on span "Back" at bounding box center [358, 214] width 14 height 8
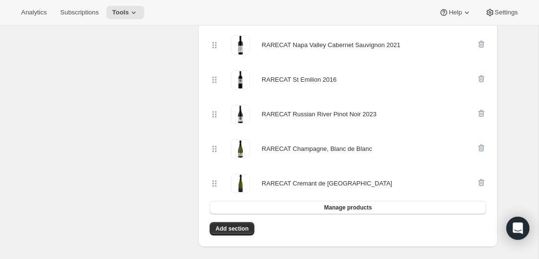
scroll to position [359, 0]
click at [91, 15] on span "Subscriptions" at bounding box center [79, 13] width 38 height 8
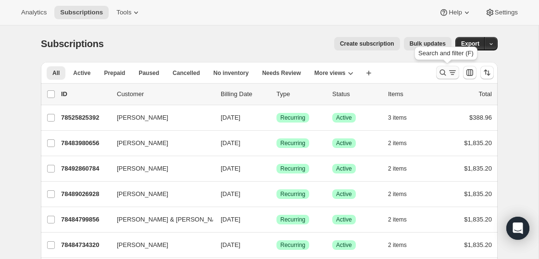
click at [442, 73] on icon "Search and filter results" at bounding box center [443, 73] width 10 height 10
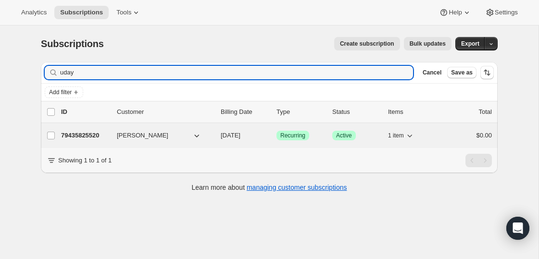
type input "uday"
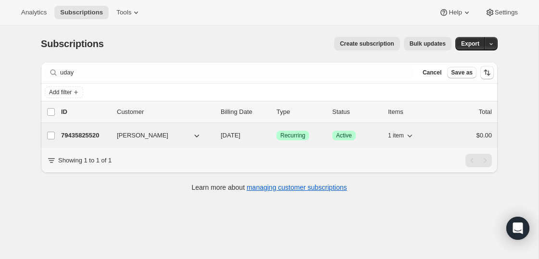
click at [92, 135] on p "79435825520" at bounding box center [85, 136] width 48 height 10
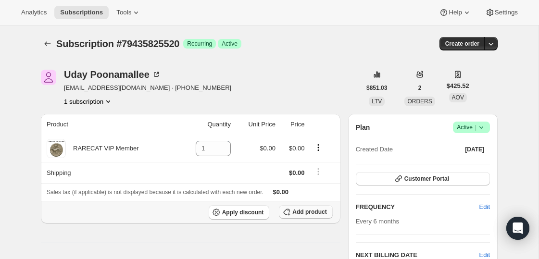
click at [303, 209] on span "Add product" at bounding box center [309, 212] width 34 height 8
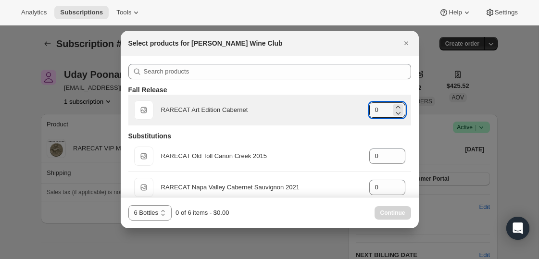
drag, startPoint x: 381, startPoint y: 108, endPoint x: 350, endPoint y: 107, distance: 31.3
click at [350, 107] on div "Default Title RARECAT Art Edition Cabernet gid://shopify/ProductVariant/5224206…" at bounding box center [269, 109] width 271 height 19
drag, startPoint x: 380, startPoint y: 103, endPoint x: 362, endPoint y: 105, distance: 18.9
click at [362, 105] on div "Default Title RARECAT Art Edition Cabernet gid://shopify/ProductVariant/5224206…" at bounding box center [269, 109] width 271 height 19
drag, startPoint x: 384, startPoint y: 111, endPoint x: 356, endPoint y: 112, distance: 28.4
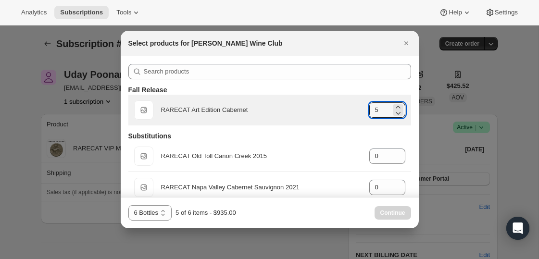
click at [356, 112] on div "Default Title RARECAT Art Edition Cabernet gid://shopify/ProductVariant/5224206…" at bounding box center [269, 109] width 271 height 19
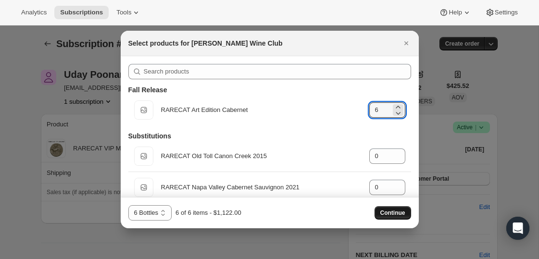
type input "6"
click at [386, 210] on span "Continue" at bounding box center [392, 213] width 25 height 8
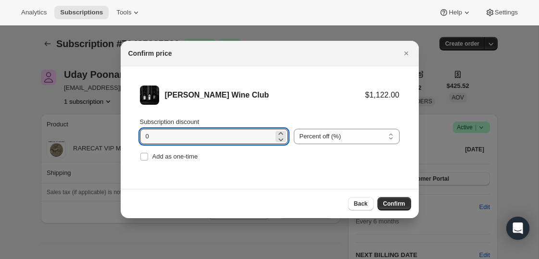
drag, startPoint x: 172, startPoint y: 142, endPoint x: 129, endPoint y: 135, distance: 43.4
click at [129, 135] on li "[PERSON_NAME] Wine Club $1,122.00 Subscription discount 0 Percent off (%) Amoun…" at bounding box center [270, 124] width 298 height 116
type input "20"
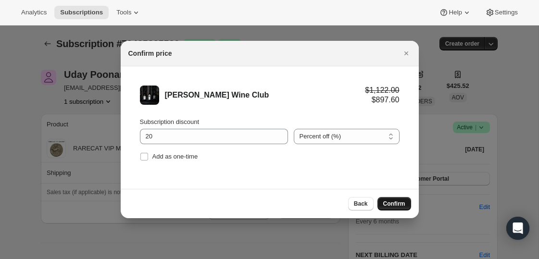
click at [391, 200] on button "Confirm" at bounding box center [394, 203] width 34 height 13
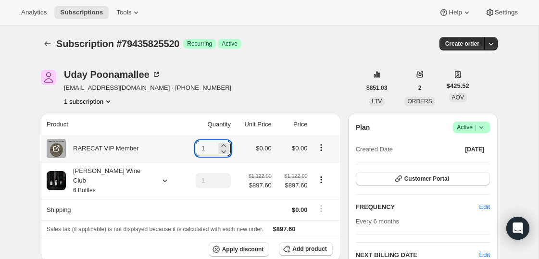
drag, startPoint x: 200, startPoint y: 149, endPoint x: 176, endPoint y: 148, distance: 23.6
click at [183, 148] on td "1" at bounding box center [208, 148] width 51 height 27
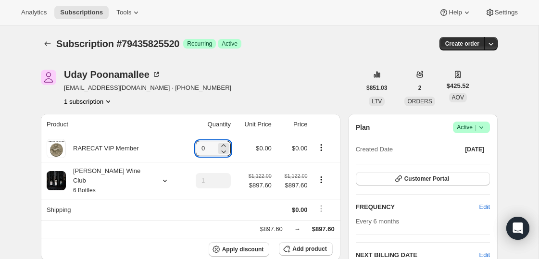
type input "0"
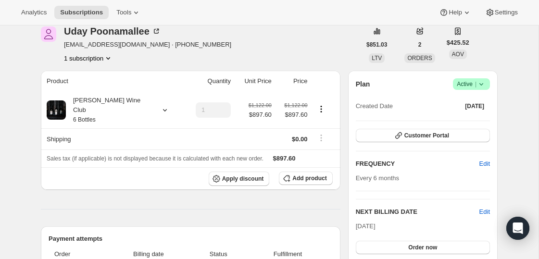
scroll to position [43, 0]
click at [467, 85] on icon at bounding box center [482, 85] width 10 height 10
click at [462, 102] on span "Pause subscription" at bounding box center [467, 103] width 53 height 7
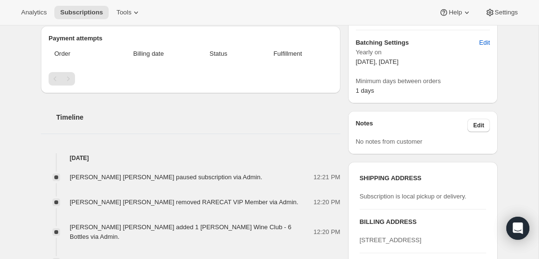
scroll to position [291, 0]
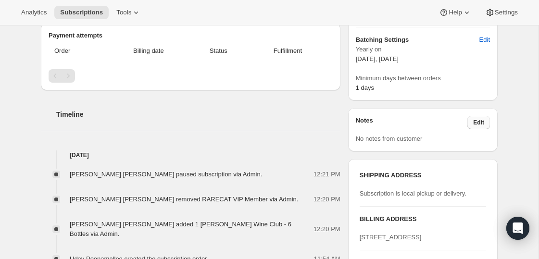
click at [467, 122] on span "Edit" at bounding box center [478, 123] width 11 height 8
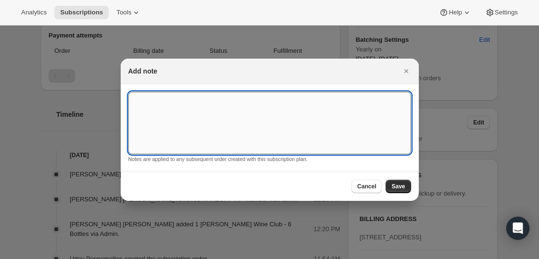
click at [140, 102] on textarea ":r57s:" at bounding box center [269, 123] width 283 height 63
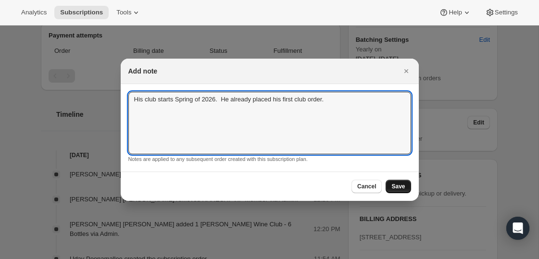
type textarea "His club starts Spring of 2026. He already placed his first club order."
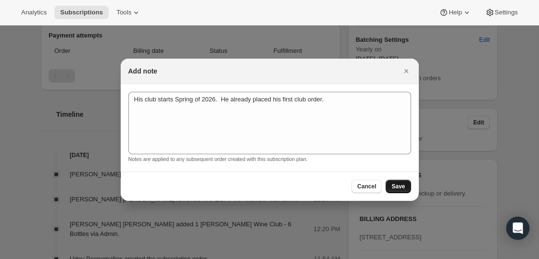
click at [399, 186] on span "Save" at bounding box center [397, 187] width 13 height 8
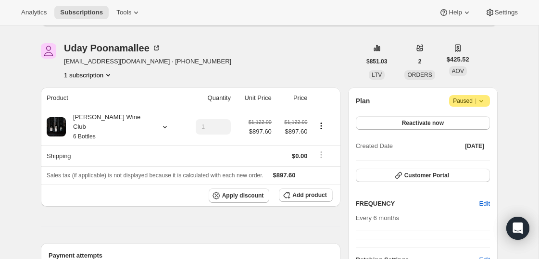
scroll to position [117, 0]
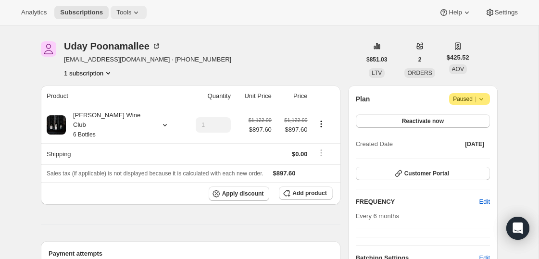
click at [129, 12] on span "Tools" at bounding box center [123, 13] width 15 height 8
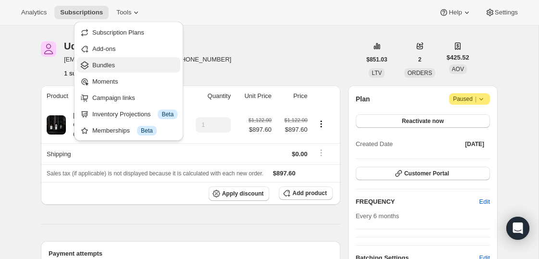
click at [114, 65] on span "Bundles" at bounding box center [103, 65] width 23 height 7
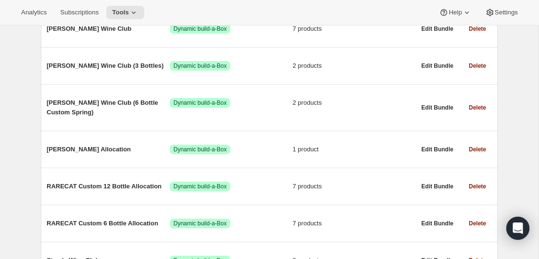
scroll to position [193, 0]
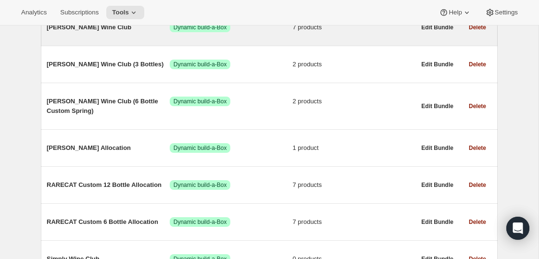
click at [83, 29] on span "[PERSON_NAME] Wine Club" at bounding box center [108, 28] width 123 height 10
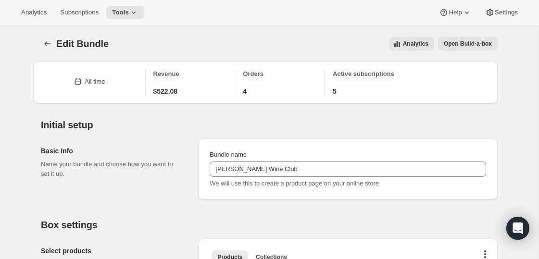
type input "[PERSON_NAME] Wine Club"
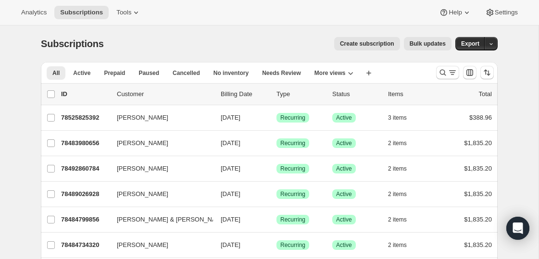
click at [157, 28] on div "Subscriptions. This page is ready Subscriptions Create subscription Bulk update…" at bounding box center [269, 43] width 457 height 37
click at [138, 13] on icon at bounding box center [136, 13] width 4 height 2
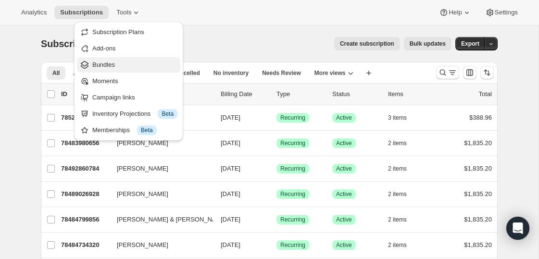
click at [112, 67] on span "Bundles" at bounding box center [103, 64] width 23 height 7
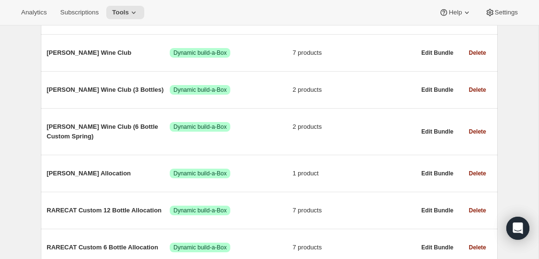
scroll to position [168, 0]
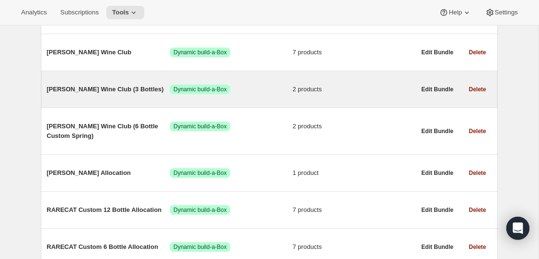
click at [88, 88] on span "[PERSON_NAME] Wine Club (3 Bottles)" at bounding box center [108, 90] width 123 height 10
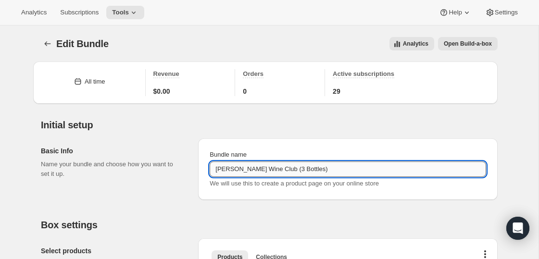
click at [311, 169] on input "[PERSON_NAME] Wine Club (3 Bottles)" at bounding box center [348, 169] width 276 height 15
type input "[PERSON_NAME] Wine Club (3 Bottles)"
click at [146, 41] on div "Analytics Open Build-a-box" at bounding box center [308, 43] width 377 height 13
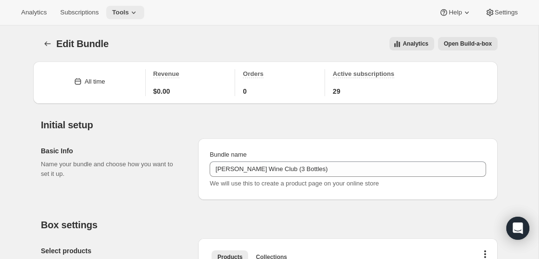
click at [138, 11] on icon at bounding box center [134, 13] width 10 height 10
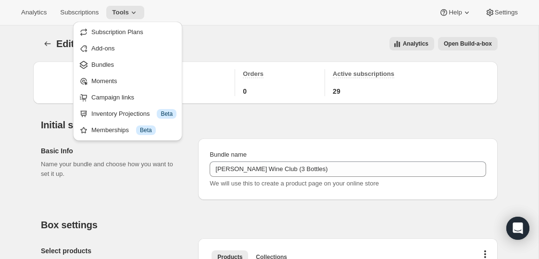
click at [221, 35] on div "Edit Bundle. This page is ready Edit Bundle Analytics Open Build-a-box More act…" at bounding box center [269, 43] width 457 height 37
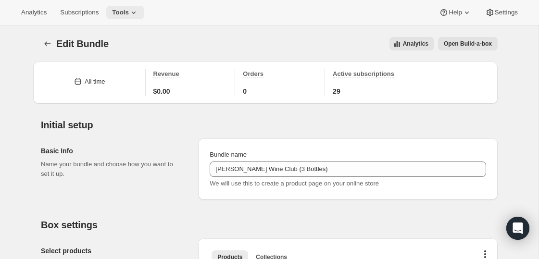
click at [138, 10] on icon at bounding box center [134, 13] width 10 height 10
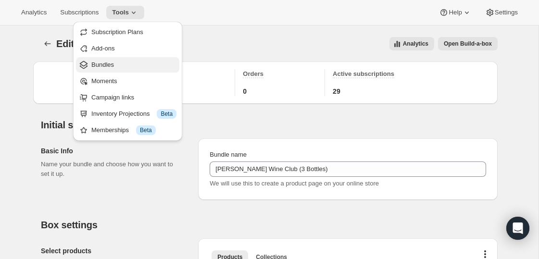
click at [110, 63] on span "Bundles" at bounding box center [102, 64] width 23 height 7
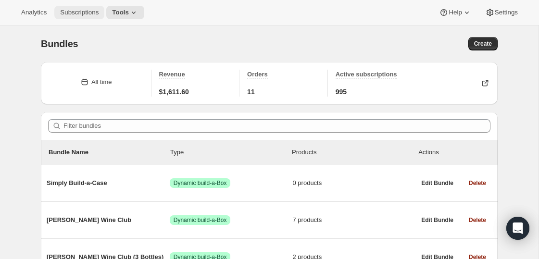
click at [81, 12] on span "Subscriptions" at bounding box center [79, 13] width 38 height 8
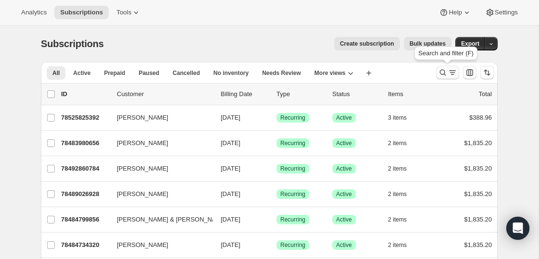
click at [443, 69] on icon "Search and filter results" at bounding box center [443, 73] width 10 height 10
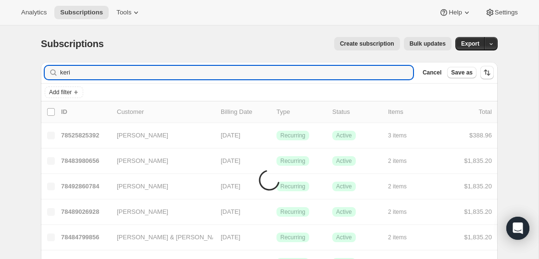
type input "keri"
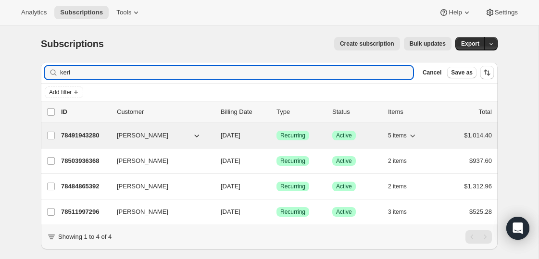
click at [128, 136] on span "Keri Dillon" at bounding box center [142, 136] width 51 height 10
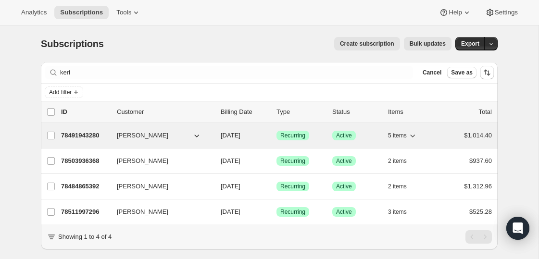
click at [130, 135] on span "Keri Dillon" at bounding box center [142, 136] width 51 height 10
click at [83, 134] on p "78491943280" at bounding box center [85, 136] width 48 height 10
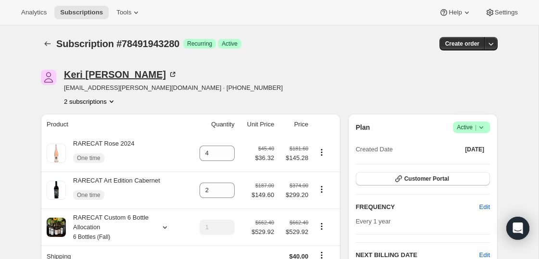
click at [168, 73] on icon at bounding box center [173, 75] width 10 height 10
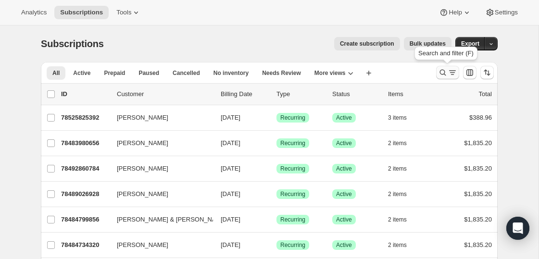
click at [442, 72] on icon "Search and filter results" at bounding box center [443, 73] width 10 height 10
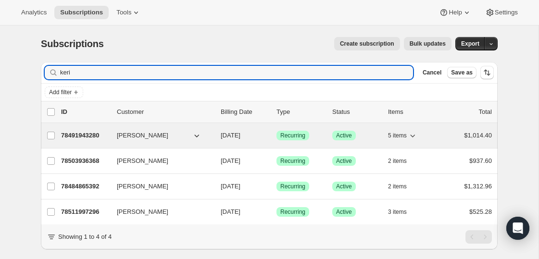
type input "keri"
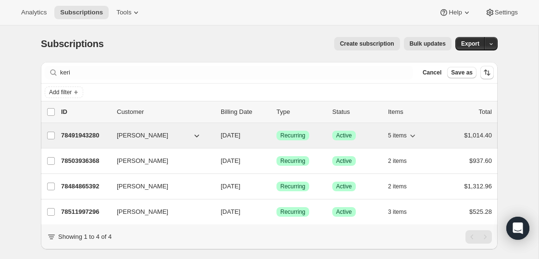
click at [80, 136] on p "78491943280" at bounding box center [85, 136] width 48 height 10
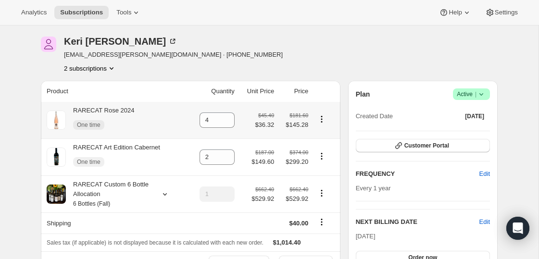
scroll to position [35, 0]
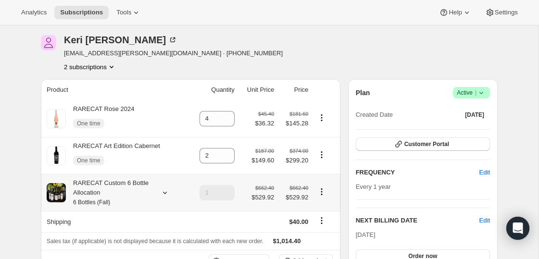
click at [166, 192] on icon at bounding box center [165, 193] width 4 height 2
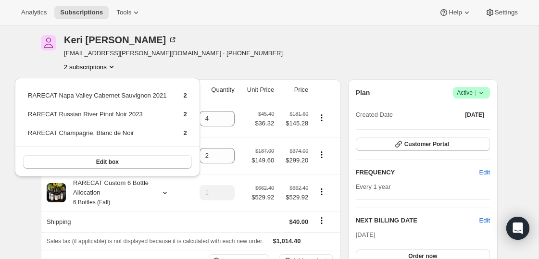
click at [249, 46] on div "Keri Dillon keri.kramper@gmail.com · +14142025875 2 subscriptions" at bounding box center [201, 53] width 320 height 37
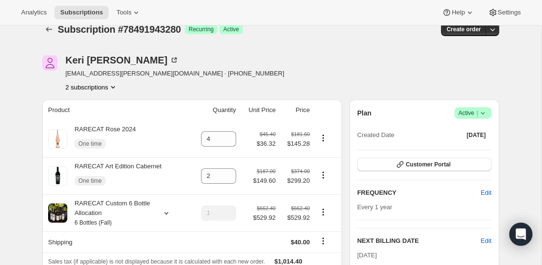
scroll to position [15, 0]
click at [83, 11] on span "Subscriptions" at bounding box center [81, 13] width 43 height 8
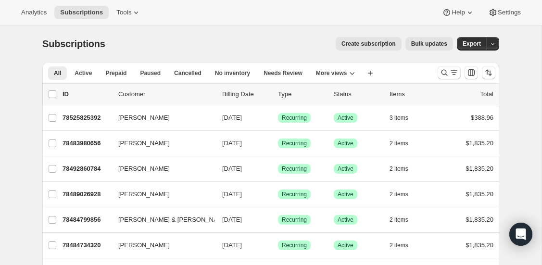
click at [364, 38] on button "Create subscription" at bounding box center [369, 43] width 66 height 13
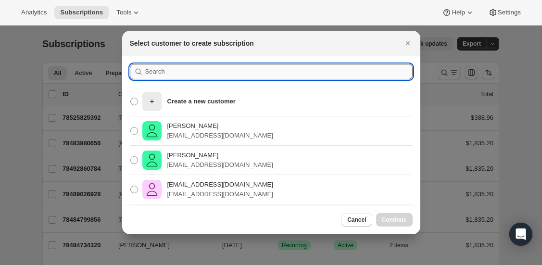
click at [180, 74] on input ":rfn:" at bounding box center [278, 71] width 267 height 15
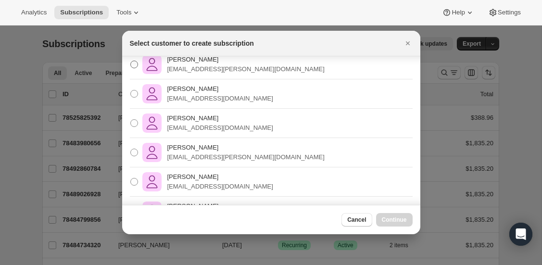
scroll to position [59, 0]
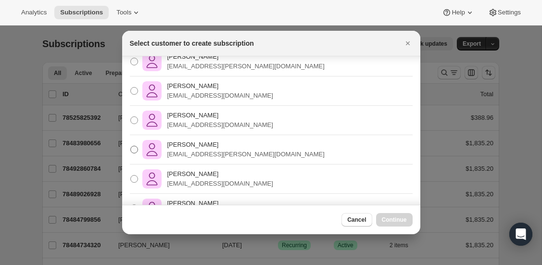
type input "keri"
click at [177, 150] on p "keri.kramper@gmail.com" at bounding box center [245, 155] width 157 height 10
click at [131, 146] on input "Keri Dillon keri.kramper@gmail.com" at bounding box center [130, 146] width 0 height 0
radio input "true"
click at [393, 218] on span "Continue" at bounding box center [394, 220] width 25 height 8
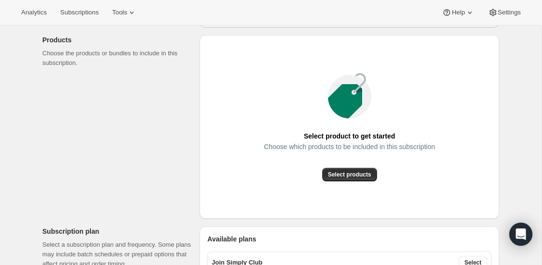
scroll to position [117, 0]
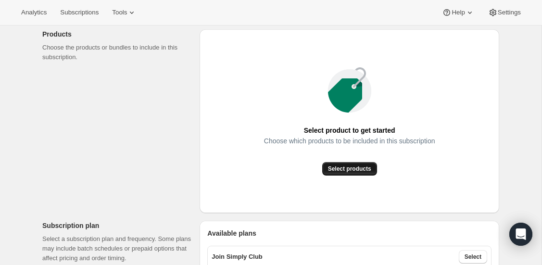
click at [338, 171] on span "Select products" at bounding box center [349, 169] width 43 height 8
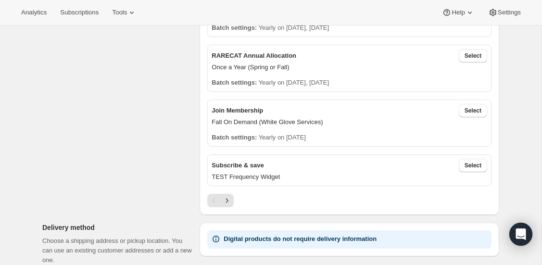
scroll to position [310, 0]
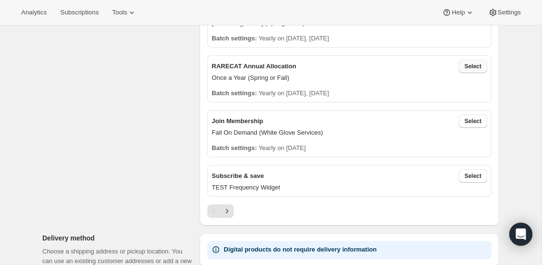
click at [469, 65] on span "Select" at bounding box center [472, 67] width 17 height 8
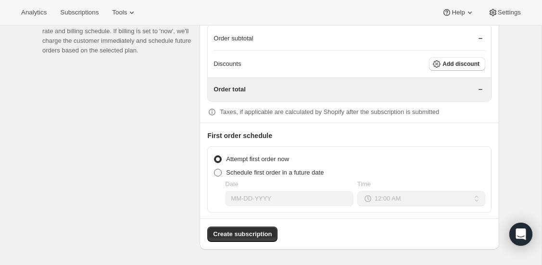
scroll to position [802, 0]
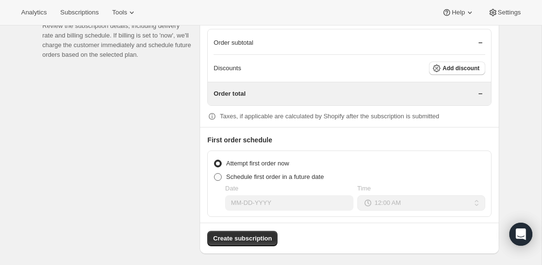
click at [218, 173] on span at bounding box center [218, 177] width 8 height 8
click at [214, 173] on input "Schedule first order in a future date" at bounding box center [214, 173] width 0 height 0
radio input "true"
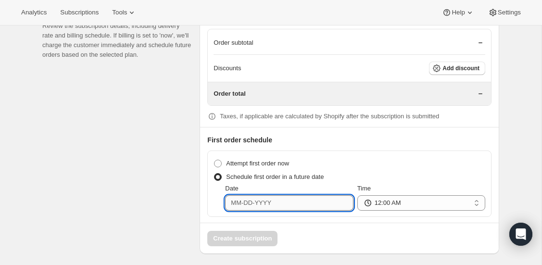
click at [271, 200] on input "Date" at bounding box center [289, 202] width 128 height 15
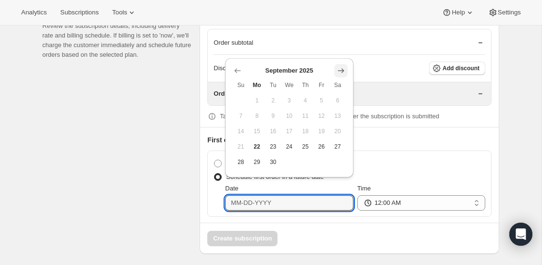
click at [339, 68] on icon "Show next month, October 2025" at bounding box center [341, 71] width 10 height 10
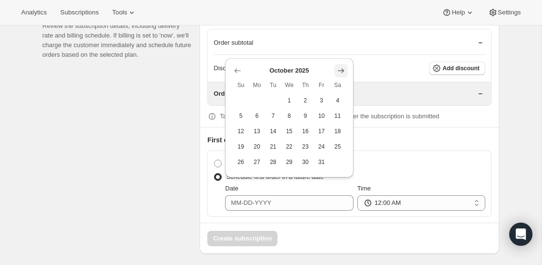
click at [339, 68] on icon "Show next month, November 2025" at bounding box center [341, 71] width 10 height 10
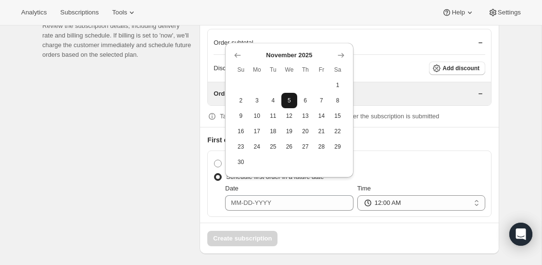
click at [289, 99] on span "5" at bounding box center [289, 101] width 9 height 8
type input "11-05-2025"
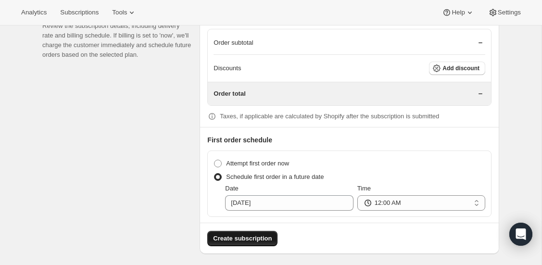
click at [261, 234] on span "Create subscription" at bounding box center [242, 239] width 59 height 10
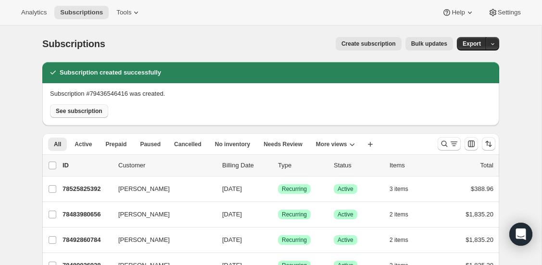
click at [88, 111] on span "See subscription" at bounding box center [79, 111] width 47 height 8
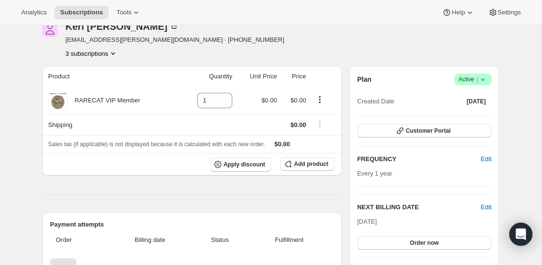
scroll to position [70, 0]
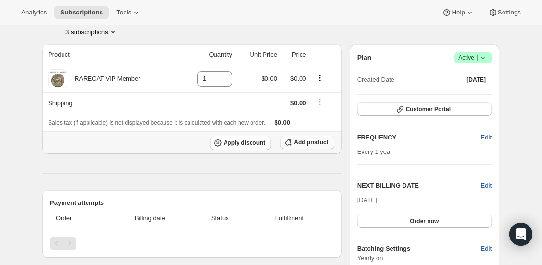
click at [306, 142] on span "Add product" at bounding box center [311, 142] width 34 height 8
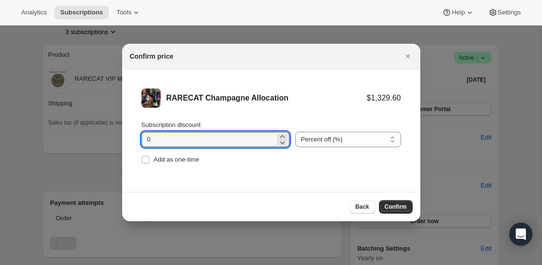
drag, startPoint x: 165, startPoint y: 138, endPoint x: 129, endPoint y: 134, distance: 36.3
click at [129, 134] on li "RARECAT Champagne Allocation $1,329.60 Subscription discount 0 Percent off (%) …" at bounding box center [271, 127] width 298 height 116
type input "20"
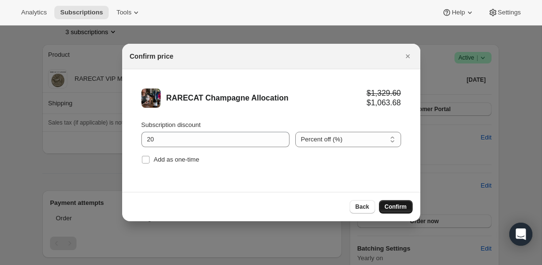
click at [396, 205] on span "Confirm" at bounding box center [396, 207] width 22 height 8
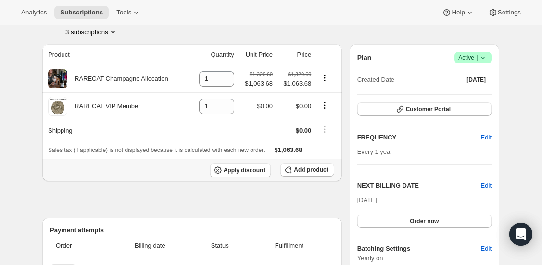
scroll to position [75, 0]
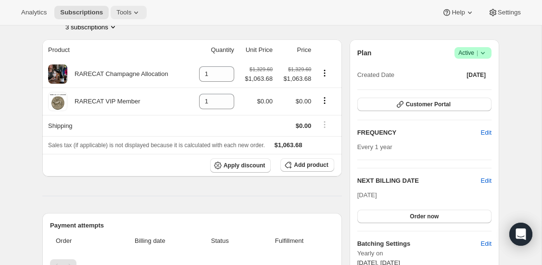
click at [126, 10] on span "Tools" at bounding box center [123, 13] width 15 height 8
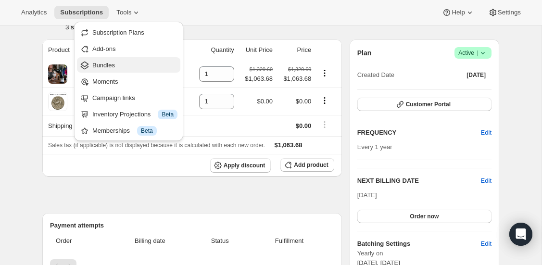
click at [107, 65] on span "Bundles" at bounding box center [103, 65] width 23 height 7
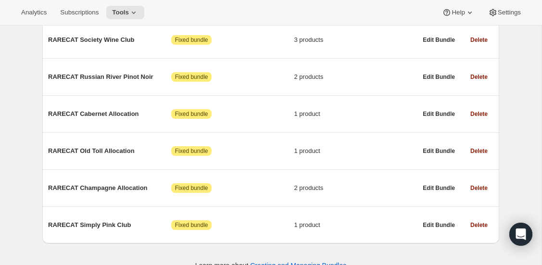
scroll to position [542, 0]
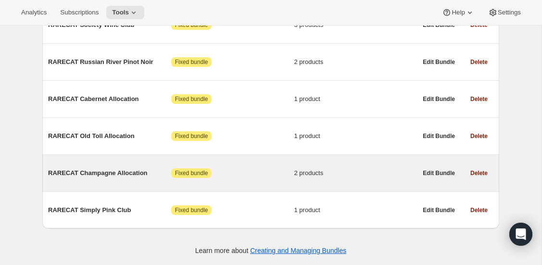
click at [89, 175] on span "RARECAT Champagne Allocation" at bounding box center [109, 173] width 123 height 10
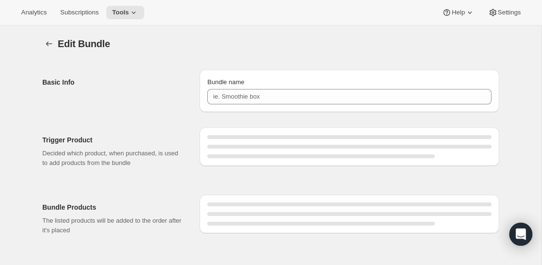
type input "RARECAT Champagne Allocation"
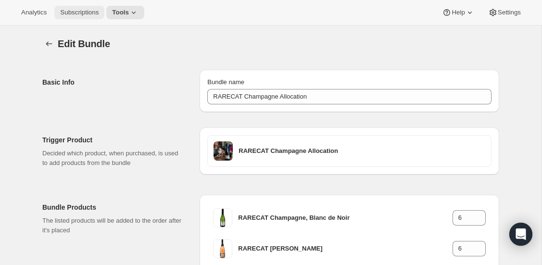
click at [95, 13] on span "Subscriptions" at bounding box center [79, 13] width 38 height 8
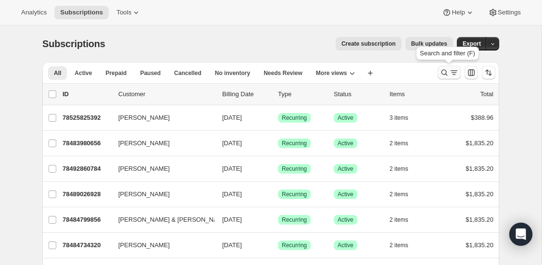
click at [440, 71] on icon "Search and filter results" at bounding box center [444, 73] width 10 height 10
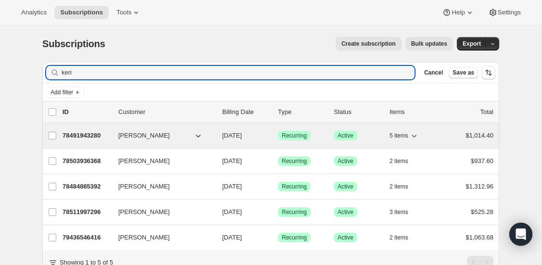
type input "keri"
click at [89, 136] on p "78491943280" at bounding box center [87, 136] width 48 height 10
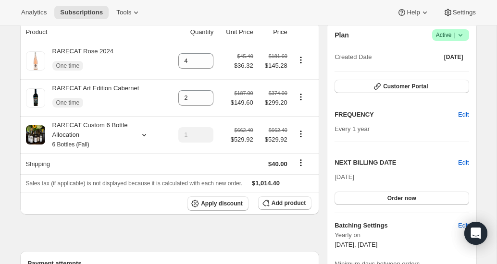
scroll to position [96, 0]
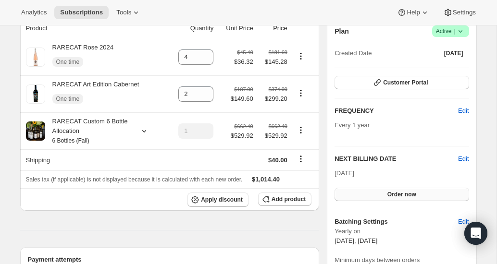
click at [392, 192] on span "Order now" at bounding box center [402, 195] width 29 height 8
click at [392, 192] on span "Click to confirm" at bounding box center [402, 195] width 44 height 8
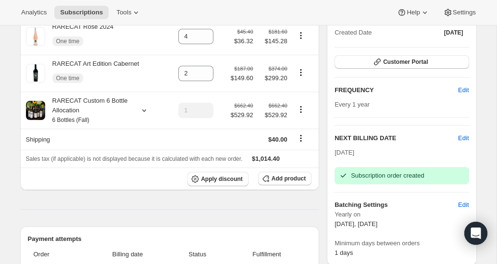
scroll to position [0, 0]
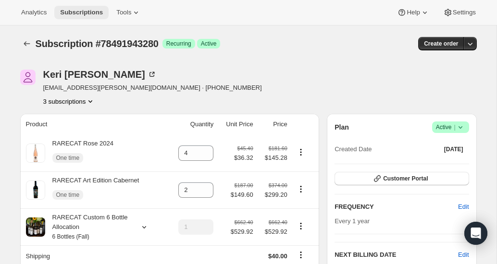
click at [95, 13] on span "Subscriptions" at bounding box center [81, 13] width 43 height 8
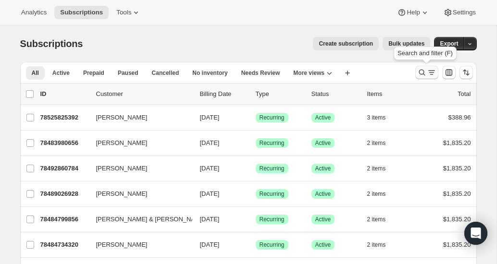
click at [424, 72] on icon "Search and filter results" at bounding box center [422, 73] width 6 height 6
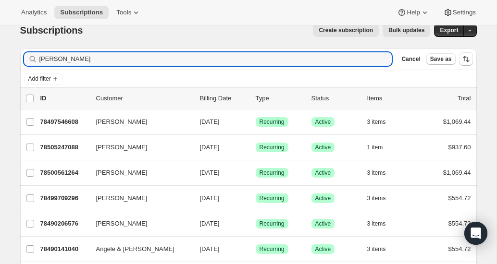
scroll to position [15, 0]
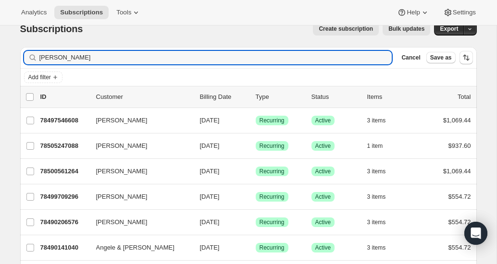
drag, startPoint x: 63, startPoint y: 54, endPoint x: 20, endPoint y: 53, distance: 42.8
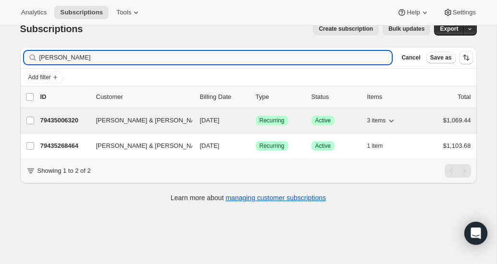
type input "mark paul"
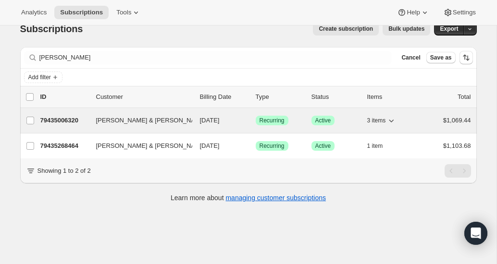
click at [71, 118] on p "79435006320" at bounding box center [64, 121] width 48 height 10
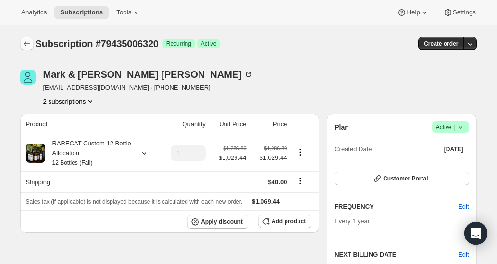
click at [29, 43] on icon "Subscriptions" at bounding box center [27, 44] width 10 height 10
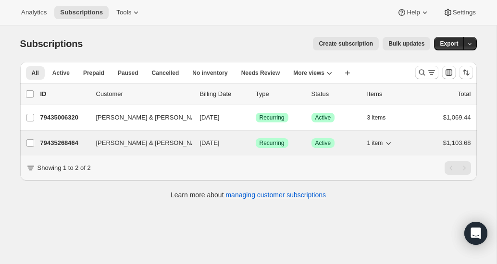
click at [66, 143] on p "79435268464" at bounding box center [64, 143] width 48 height 10
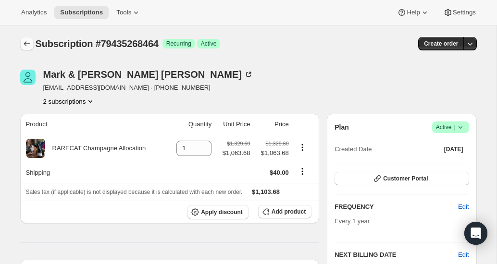
click at [21, 41] on button "Subscriptions" at bounding box center [26, 43] width 13 height 13
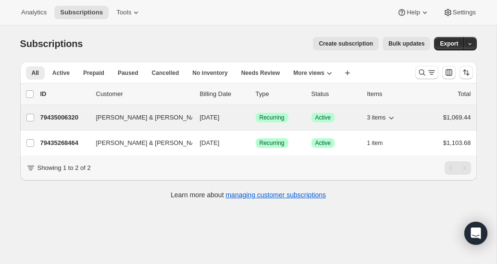
click at [63, 116] on p "79435006320" at bounding box center [64, 118] width 48 height 10
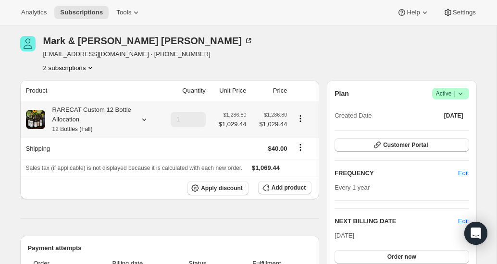
scroll to position [40, 0]
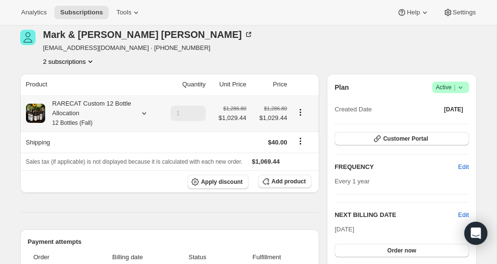
click at [144, 112] on icon at bounding box center [144, 114] width 10 height 10
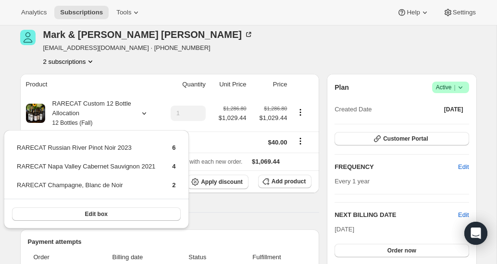
click at [229, 63] on div "Mark & Julie Paul mpaul2309@yahoo.com · +12142635875 2 subscriptions" at bounding box center [180, 48] width 320 height 37
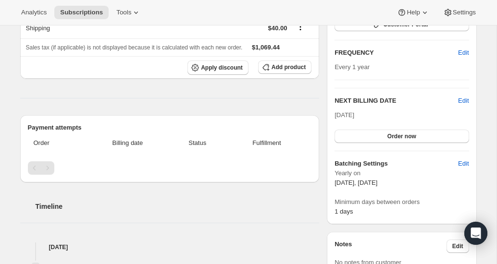
scroll to position [155, 0]
click at [393, 133] on span "Order now" at bounding box center [402, 136] width 29 height 8
click at [393, 133] on span "Click to confirm" at bounding box center [402, 136] width 44 height 8
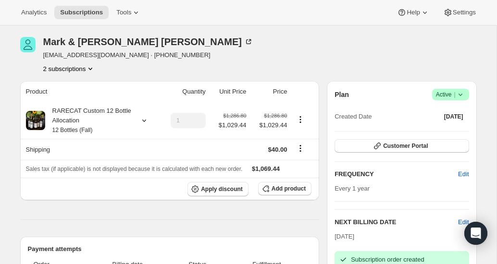
scroll to position [0, 0]
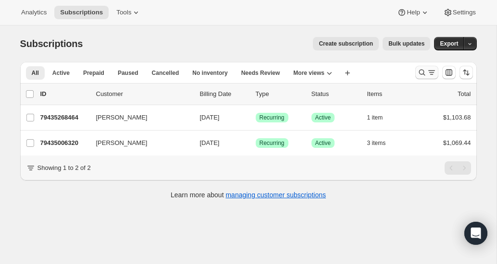
click at [419, 71] on icon "Search and filter results" at bounding box center [422, 73] width 10 height 10
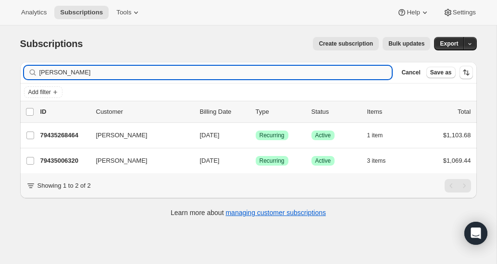
click at [69, 70] on input "[PERSON_NAME]" at bounding box center [215, 72] width 353 height 13
drag, startPoint x: 92, startPoint y: 69, endPoint x: 9, endPoint y: 68, distance: 83.7
click at [9, 69] on div "Subscriptions. This page is ready Subscriptions Create subscription Bulk update…" at bounding box center [249, 126] width 480 height 202
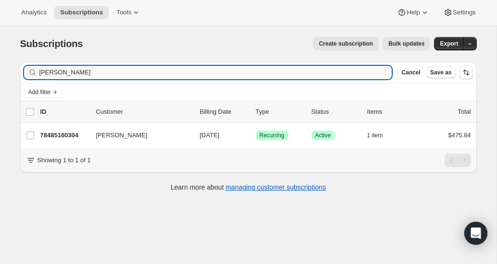
type input "[PERSON_NAME]"
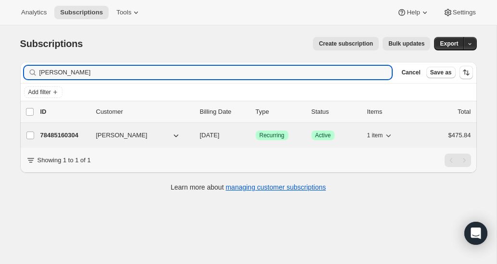
click at [68, 134] on p "78485160304" at bounding box center [64, 136] width 48 height 10
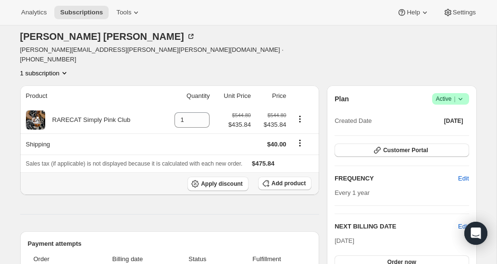
scroll to position [57, 0]
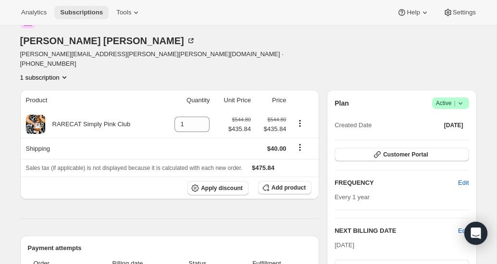
click at [82, 13] on span "Subscriptions" at bounding box center [81, 13] width 43 height 8
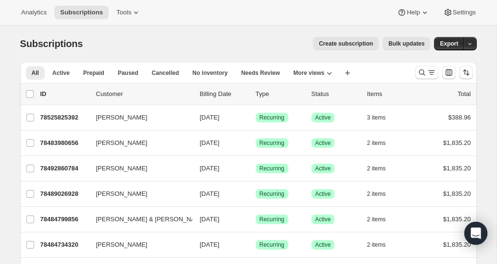
click at [350, 49] on button "Create subscription" at bounding box center [346, 43] width 66 height 13
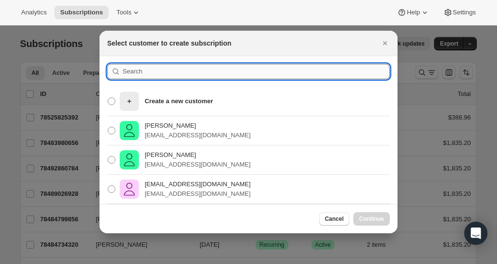
click at [150, 78] on input ":r4d:" at bounding box center [256, 71] width 267 height 15
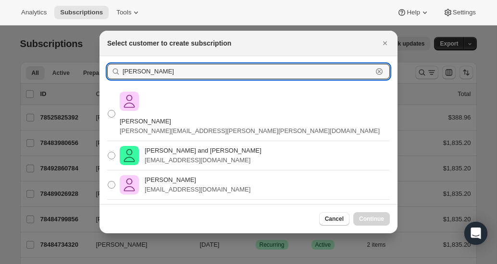
scroll to position [127, 0]
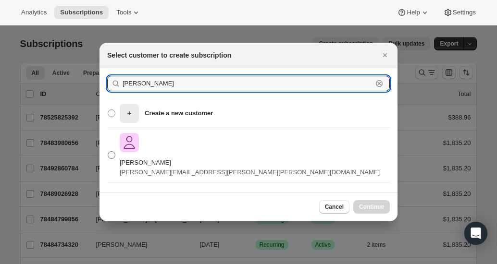
type input "angela coo"
click at [168, 158] on p "Angela Cooper" at bounding box center [250, 163] width 260 height 10
click at [108, 151] on input "Angela Cooper angela.walker.cooper@gmail.com" at bounding box center [108, 151] width 0 height 0
radio input "true"
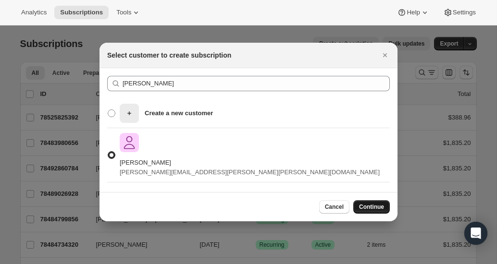
click at [376, 203] on span "Continue" at bounding box center [371, 207] width 25 height 8
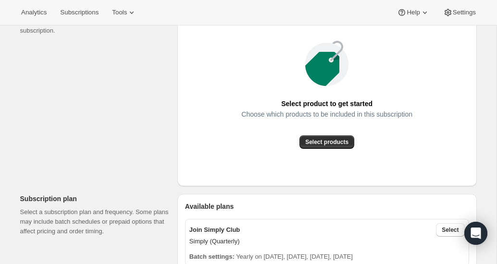
scroll to position [172, 0]
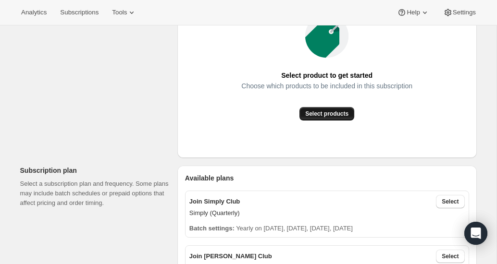
click at [320, 115] on span "Select products" at bounding box center [326, 114] width 43 height 8
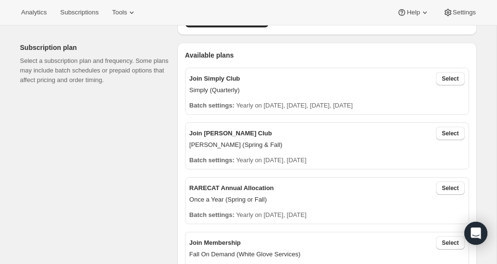
scroll to position [181, 0]
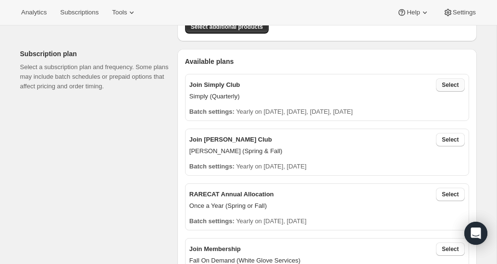
click at [451, 84] on span "Select" at bounding box center [450, 85] width 17 height 8
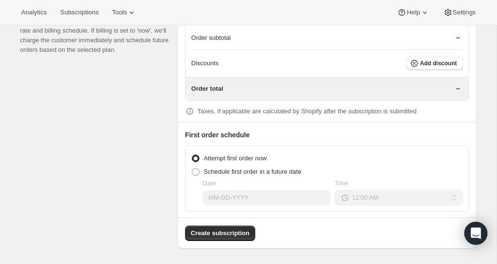
scroll to position [803, 0]
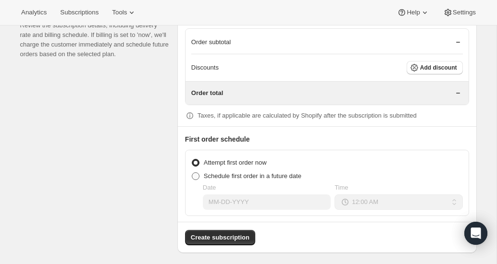
click at [196, 173] on span at bounding box center [196, 177] width 8 height 8
click at [192, 173] on input "Schedule first order in a future date" at bounding box center [192, 173] width 0 height 0
radio input "true"
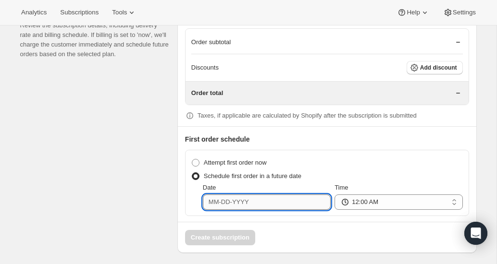
click at [228, 201] on input "Date" at bounding box center [267, 202] width 128 height 15
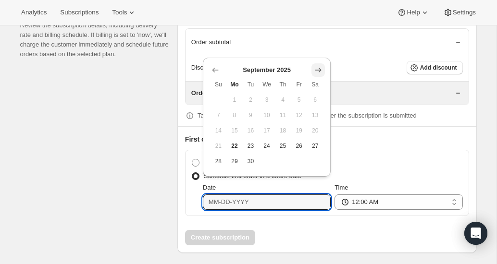
click at [318, 69] on icon "Show next month, October 2025" at bounding box center [319, 70] width 10 height 10
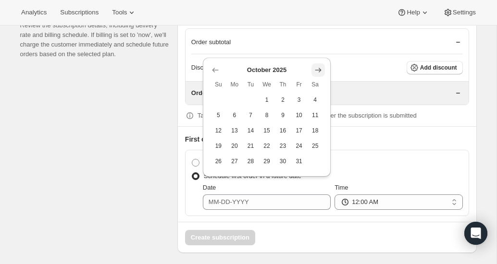
click at [318, 69] on icon "Show next month, November 2025" at bounding box center [319, 70] width 10 height 10
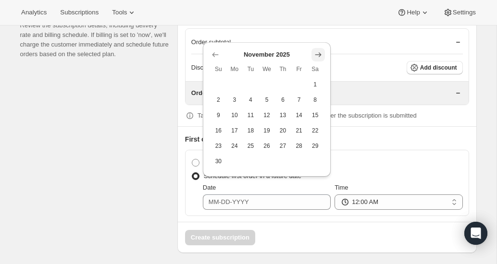
click at [319, 53] on icon "Show next month, December 2025" at bounding box center [319, 55] width 10 height 10
click at [320, 68] on icon "Show next month, January 2026" at bounding box center [319, 70] width 10 height 10
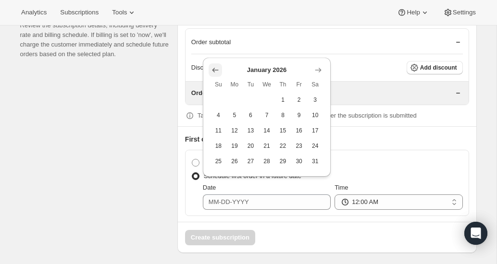
click at [214, 66] on icon "Show previous month, December 2025" at bounding box center [216, 70] width 10 height 10
click at [214, 66] on icon "Show previous month, November 2025" at bounding box center [216, 70] width 10 height 10
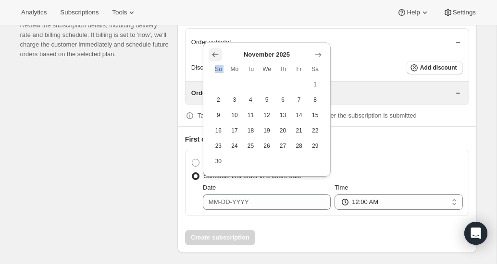
click at [214, 66] on span "Su" at bounding box center [218, 69] width 9 height 8
click at [213, 51] on icon "Show previous month, October 2025" at bounding box center [216, 55] width 10 height 10
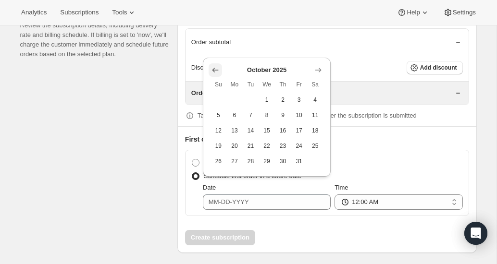
click at [213, 54] on div "Discounts Add discount" at bounding box center [327, 67] width 272 height 27
click at [251, 195] on input "Date" at bounding box center [267, 202] width 128 height 15
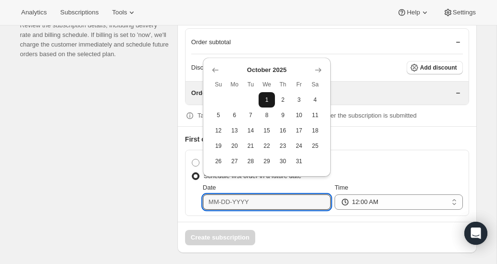
click at [266, 97] on span "1" at bounding box center [267, 100] width 9 height 8
type input "10-01-2025"
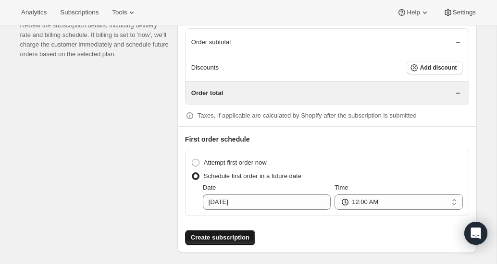
click at [222, 236] on span "Create subscription" at bounding box center [220, 238] width 59 height 10
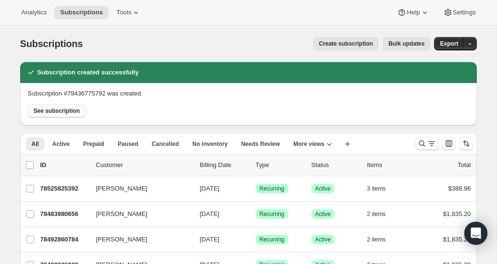
click at [68, 110] on span "See subscription" at bounding box center [57, 111] width 47 height 8
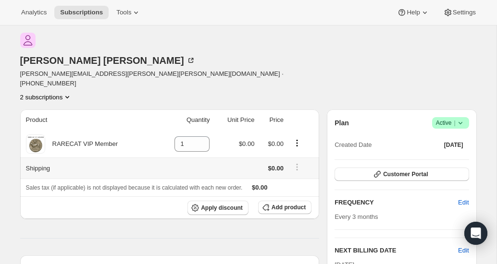
scroll to position [67, 0]
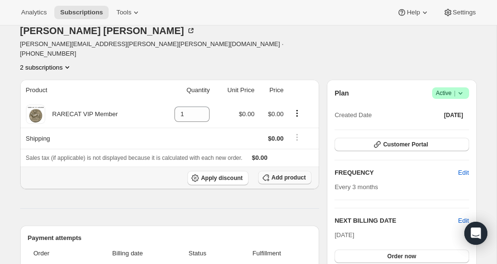
click at [278, 174] on span "Add product" at bounding box center [289, 178] width 34 height 8
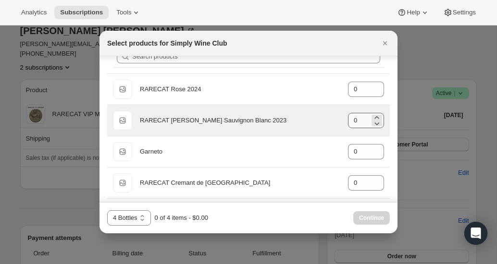
scroll to position [0, 0]
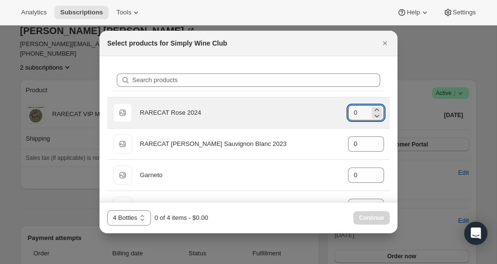
drag, startPoint x: 361, startPoint y: 113, endPoint x: 339, endPoint y: 113, distance: 21.2
click at [339, 113] on div "Default Title RARECAT Rose 2024 gid://shopify/ProductVariant/52328361656688 0" at bounding box center [248, 112] width 271 height 19
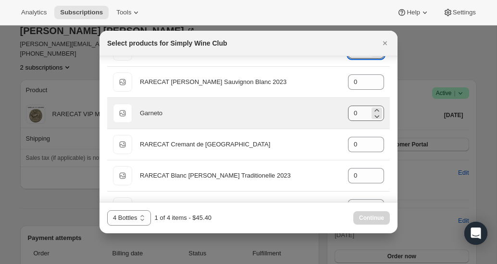
scroll to position [64, 0]
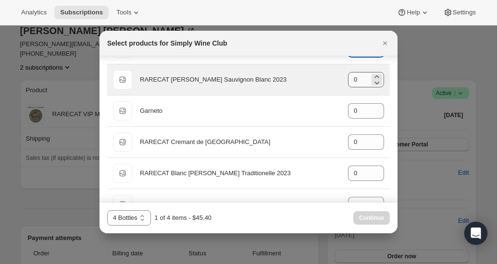
type input "1"
drag, startPoint x: 361, startPoint y: 81, endPoint x: 343, endPoint y: 80, distance: 18.3
click at [343, 80] on div "Default Title RARECAT Graves Sauvignon Blanc 2023 gid://shopify/ProductVariant/…" at bounding box center [248, 79] width 271 height 19
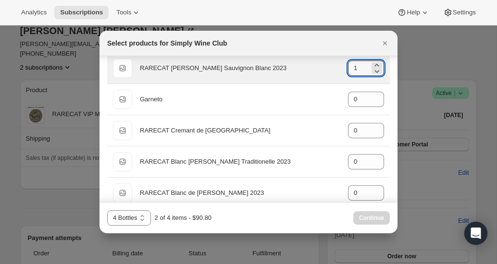
scroll to position [85, 0]
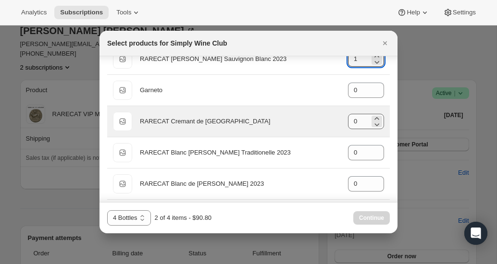
type input "1"
drag, startPoint x: 359, startPoint y: 124, endPoint x: 339, endPoint y: 124, distance: 19.7
click at [339, 124] on div "Default Title RARECAT Cremant de Bordeaux gid://shopify/ProductVariant/52242062…" at bounding box center [248, 121] width 271 height 19
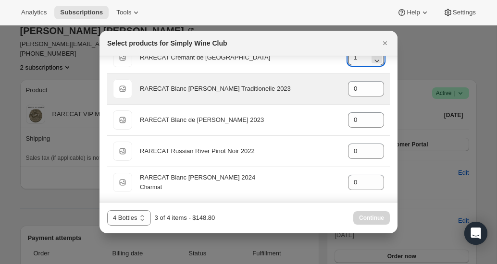
scroll to position [163, 0]
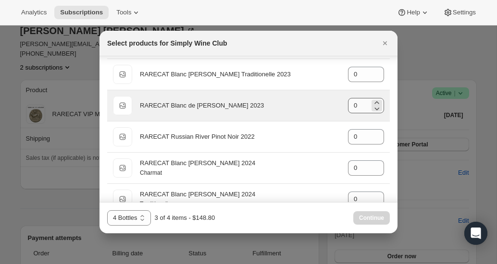
type input "1"
drag, startPoint x: 360, startPoint y: 105, endPoint x: 337, endPoint y: 104, distance: 23.1
click at [337, 104] on div "Default Title RARECAT Blanc de Barbera Charmat 2023 gid://shopify/ProductVarian…" at bounding box center [248, 105] width 271 height 19
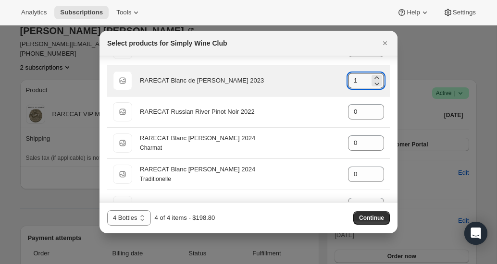
scroll to position [193, 0]
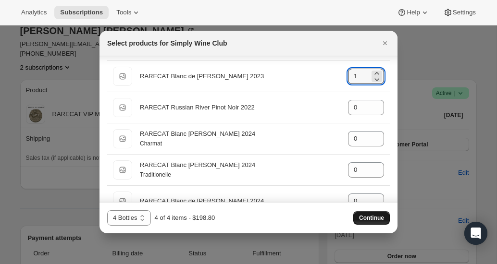
type input "1"
click at [379, 219] on span "Continue" at bounding box center [371, 218] width 25 height 8
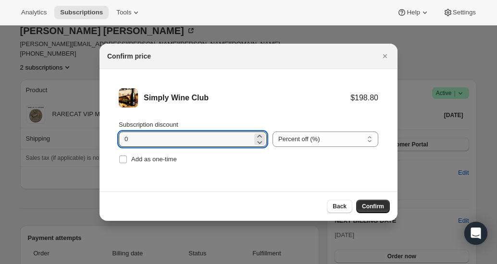
drag, startPoint x: 138, startPoint y: 138, endPoint x: 107, endPoint y: 138, distance: 30.8
click at [107, 138] on li "Simply Wine Club $198.80 Subscription discount 0 Percent off (%) Amount off ($)…" at bounding box center [249, 127] width 298 height 116
type input "20"
click at [367, 205] on span "Confirm" at bounding box center [373, 207] width 22 height 8
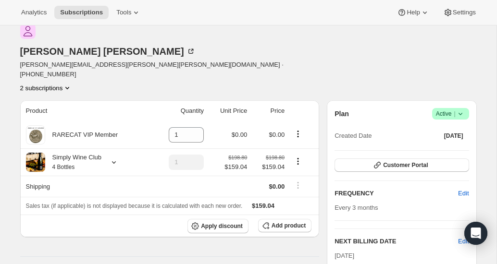
scroll to position [43, 0]
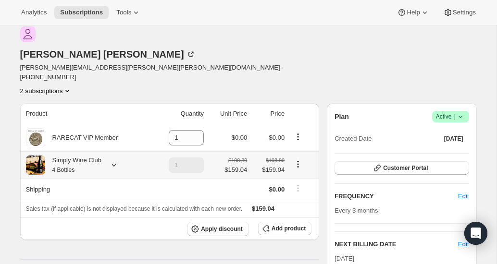
click at [116, 161] on icon at bounding box center [114, 166] width 10 height 10
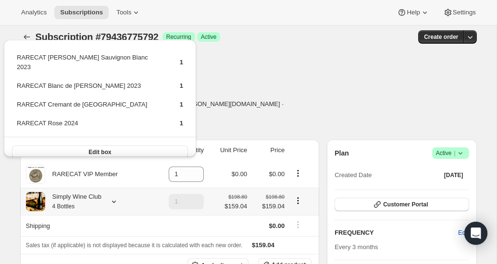
scroll to position [0, 0]
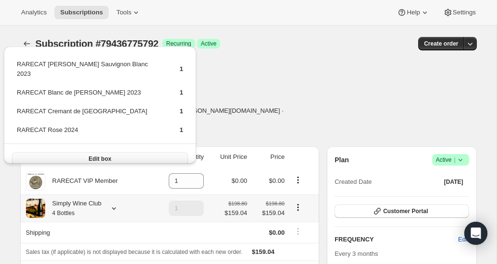
click at [105, 152] on button "Edit box" at bounding box center [100, 158] width 176 height 13
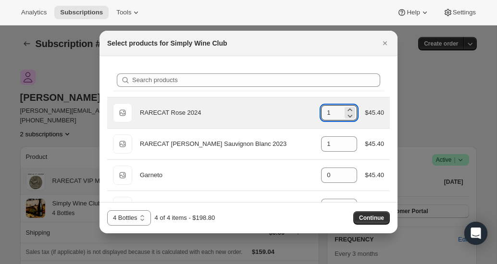
drag, startPoint x: 333, startPoint y: 113, endPoint x: 290, endPoint y: 110, distance: 42.9
click at [290, 110] on div "Default Title RARECAT Rose 2024 gid://shopify/ProductVariant/52328361656688 1 $…" at bounding box center [248, 112] width 271 height 19
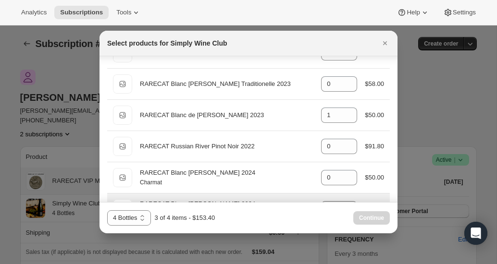
scroll to position [149, 0]
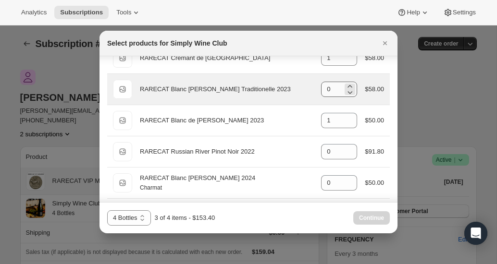
type input "0"
drag, startPoint x: 335, startPoint y: 89, endPoint x: 311, endPoint y: 89, distance: 24.0
click at [311, 89] on div "Default Title RARECAT Blanc de Barbera Traditionelle 2023 gid://shopify/Product…" at bounding box center [248, 89] width 271 height 19
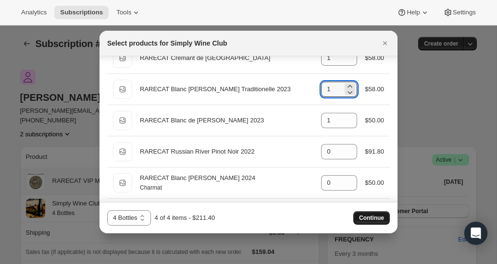
type input "1"
click at [366, 223] on button "Continue" at bounding box center [371, 218] width 37 height 13
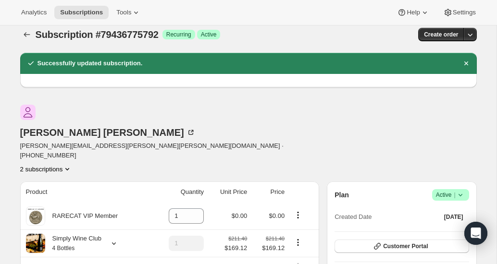
scroll to position [0, 0]
